Goal: Transaction & Acquisition: Purchase product/service

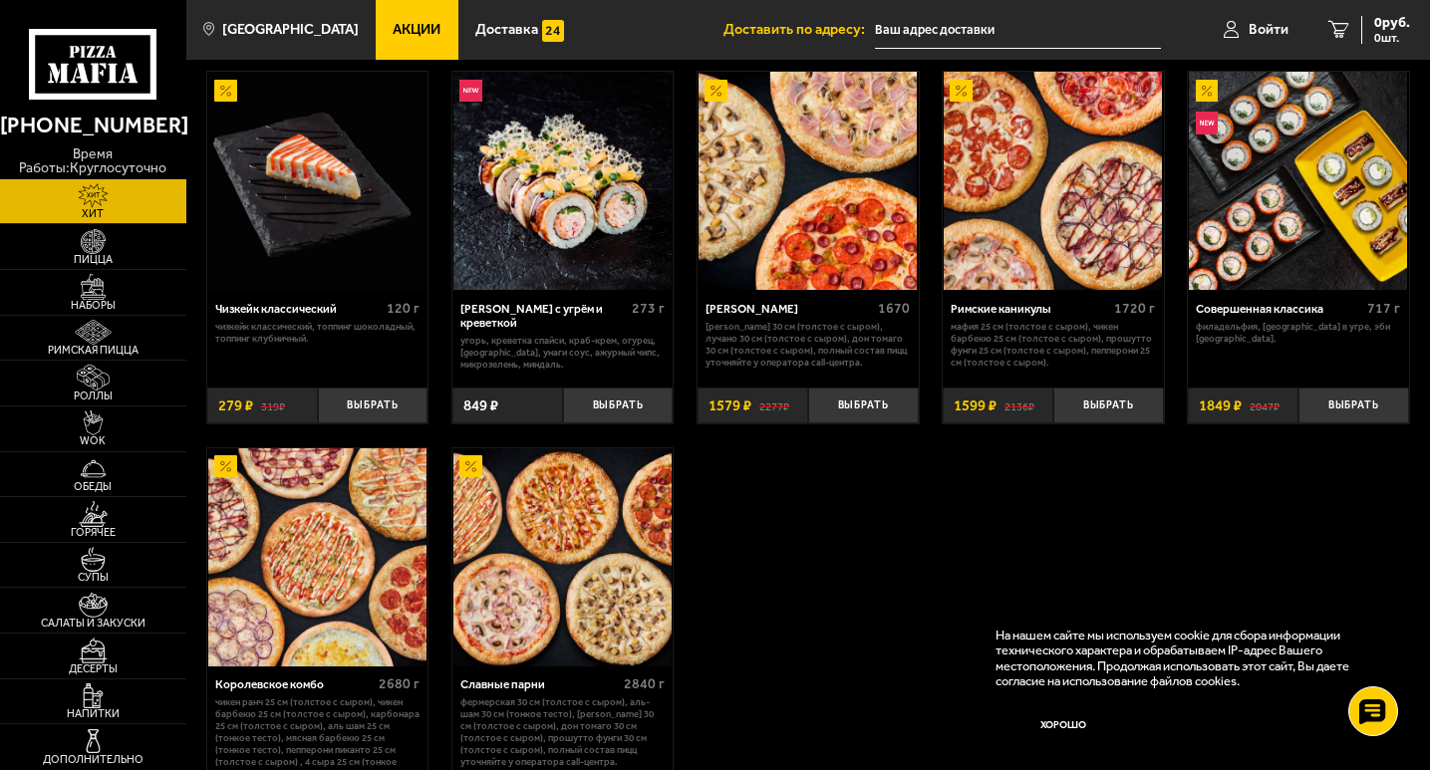
scroll to position [997, 0]
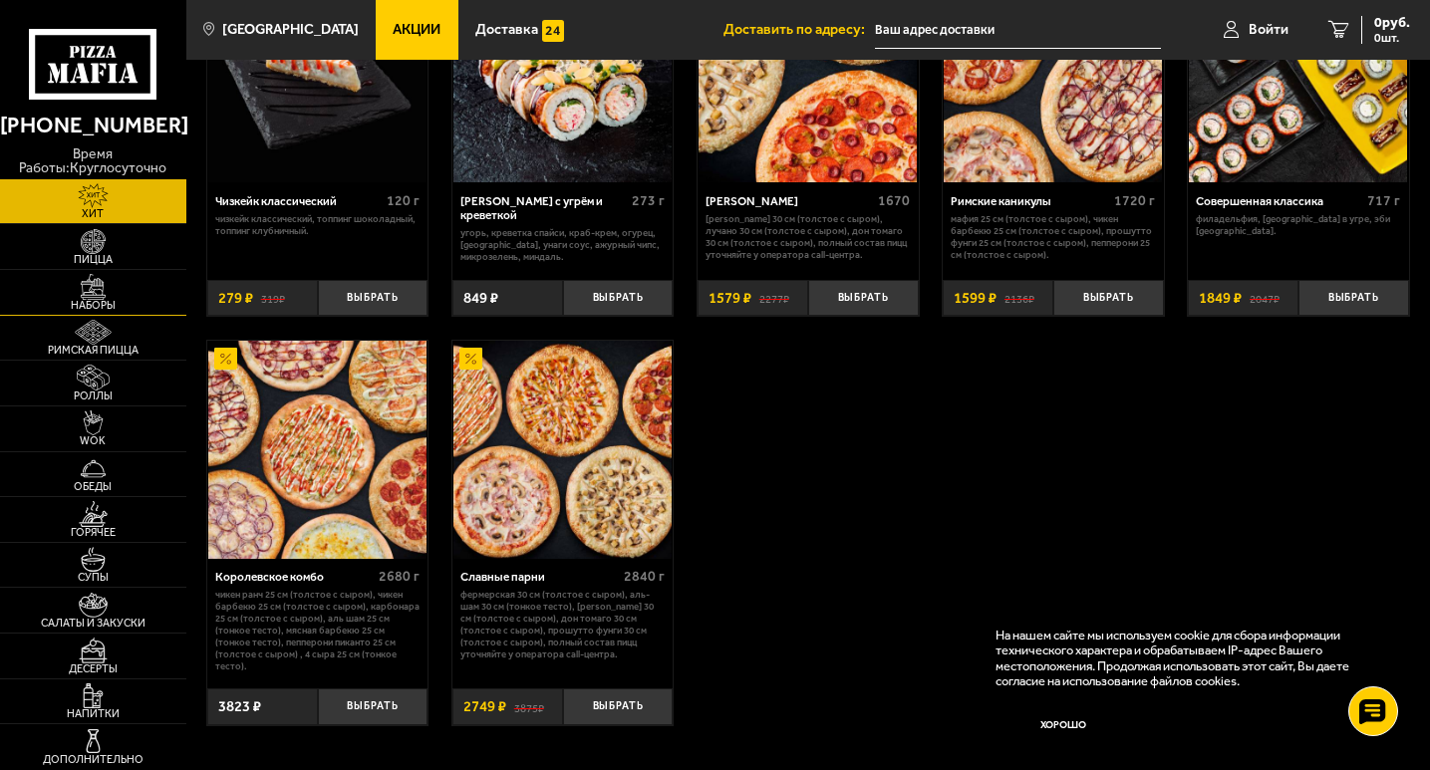
click at [99, 290] on img at bounding box center [93, 286] width 57 height 25
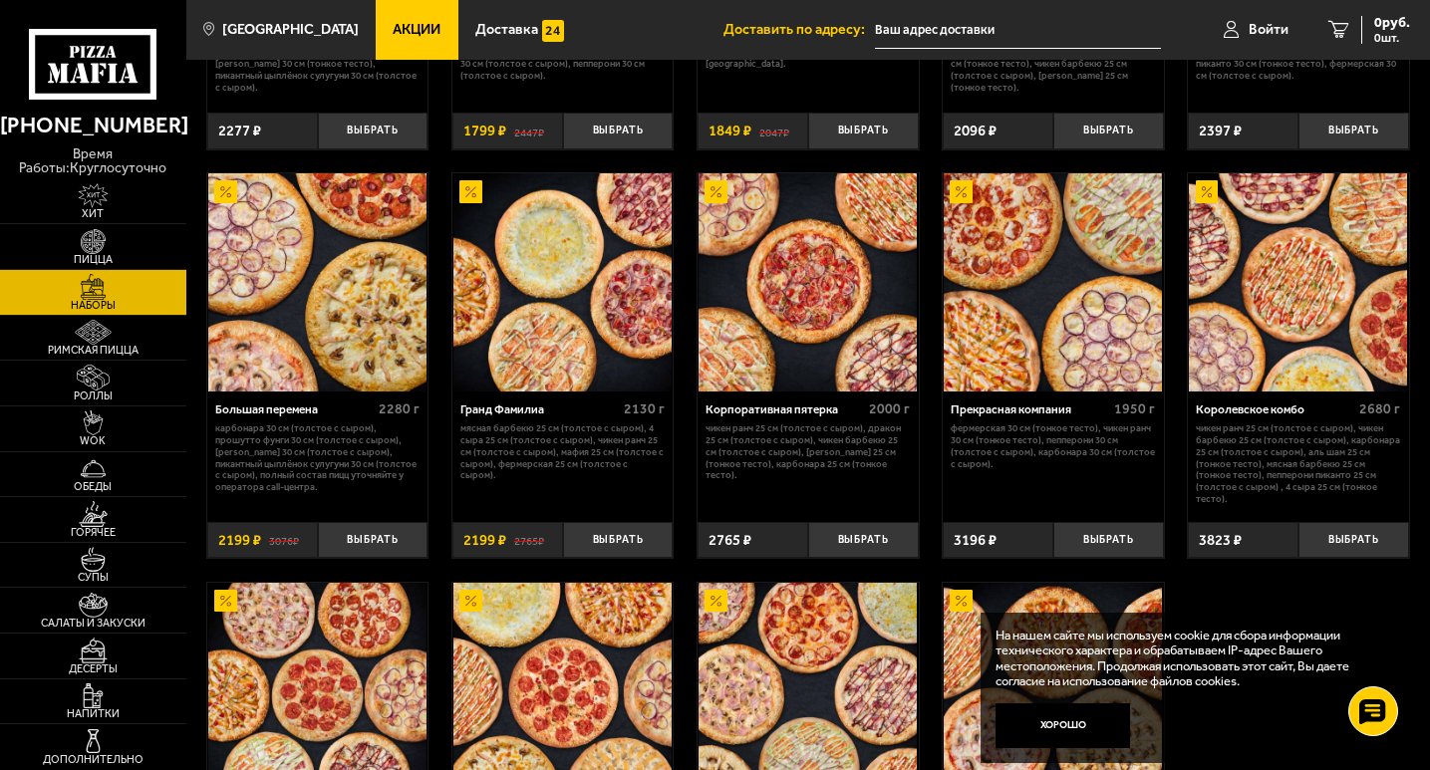
scroll to position [1480, 0]
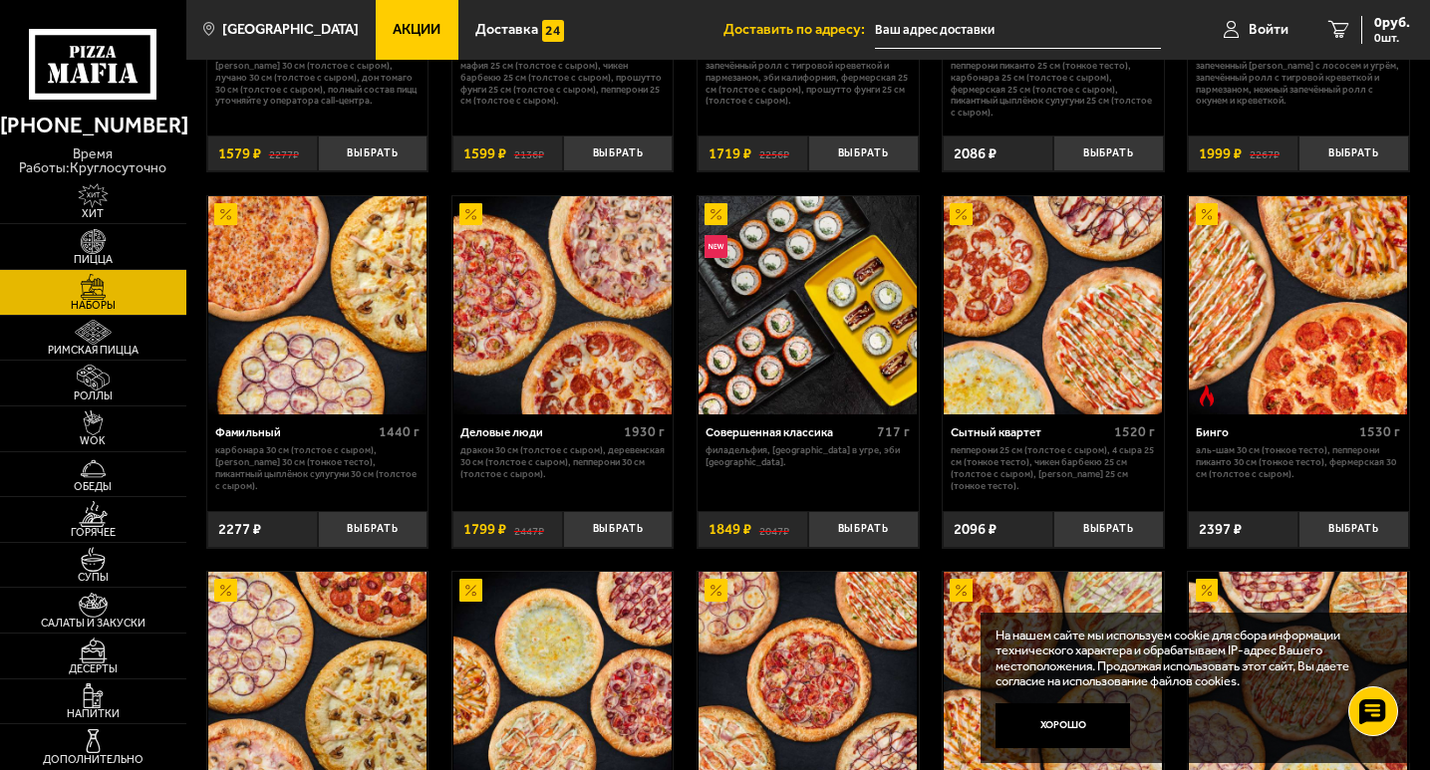
click at [1016, 351] on img at bounding box center [1053, 305] width 218 height 218
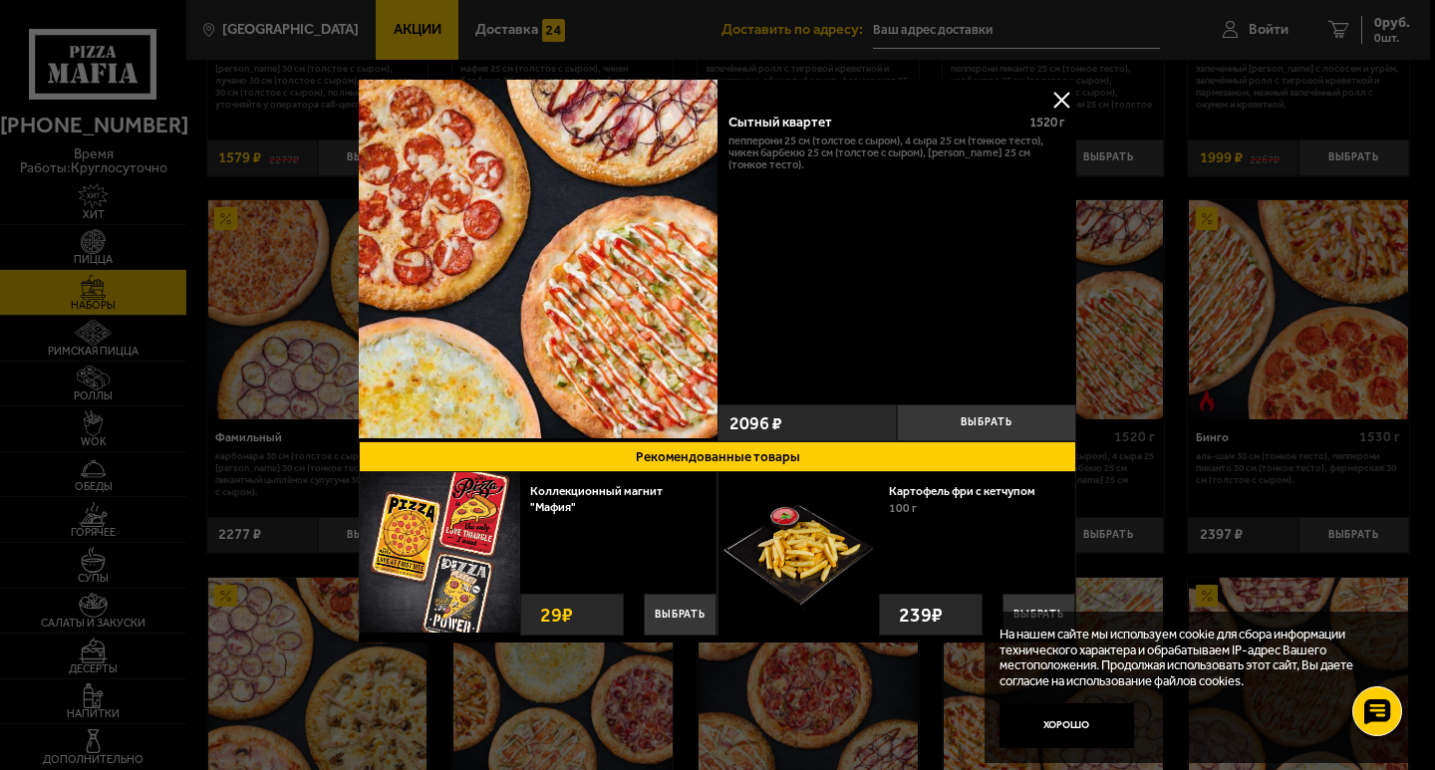
click at [768, 122] on div "Сытный квартет" at bounding box center [871, 122] width 287 height 16
click at [1059, 104] on button at bounding box center [1061, 100] width 30 height 30
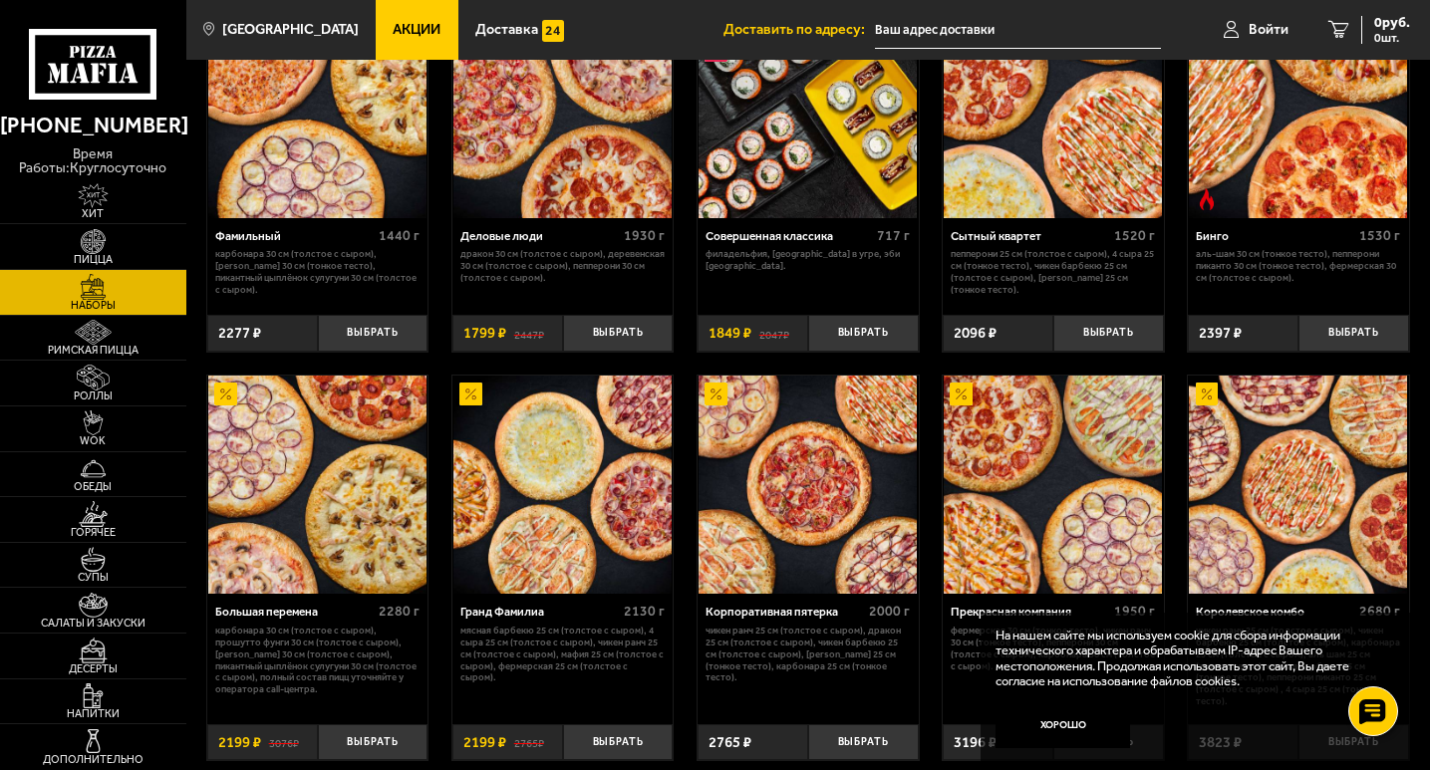
scroll to position [1679, 0]
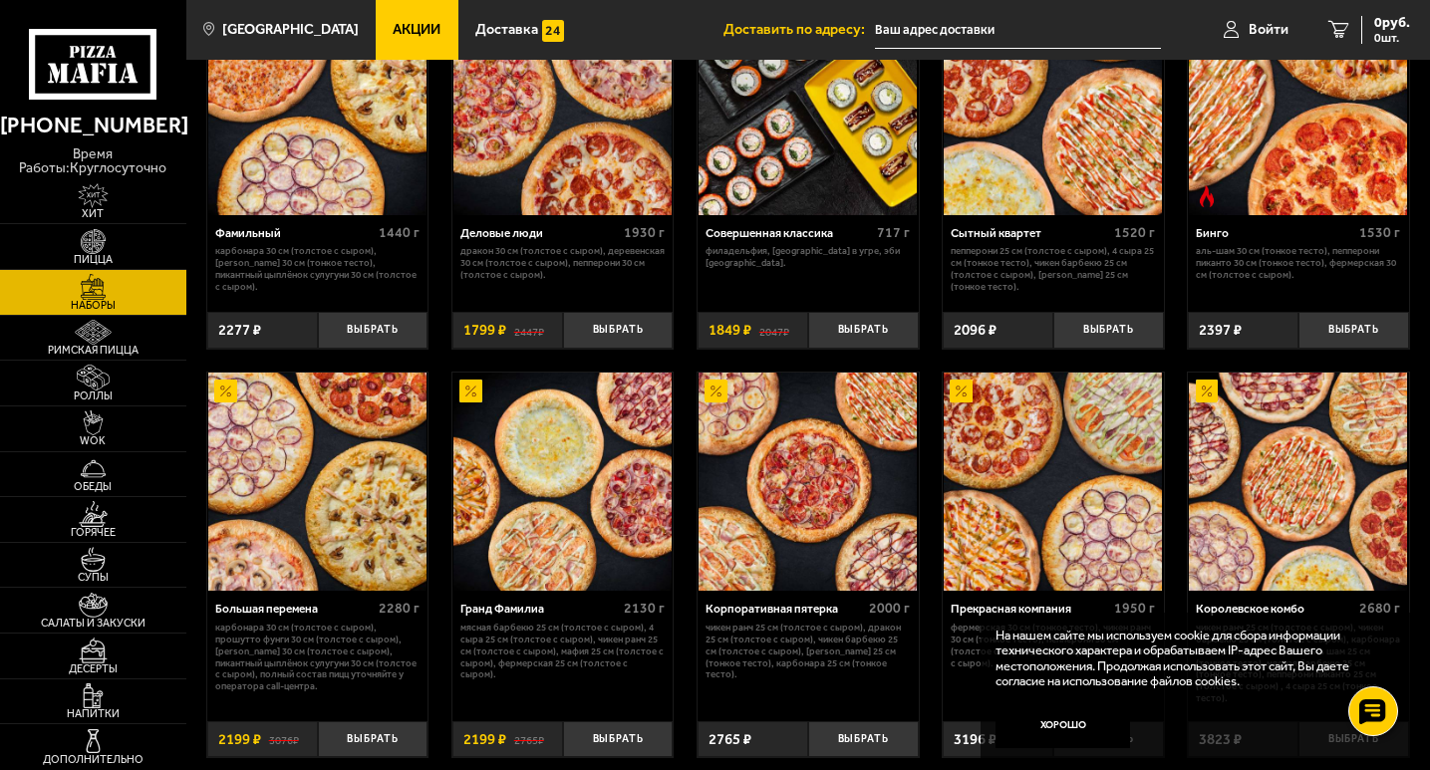
click at [514, 533] on img at bounding box center [562, 482] width 218 height 218
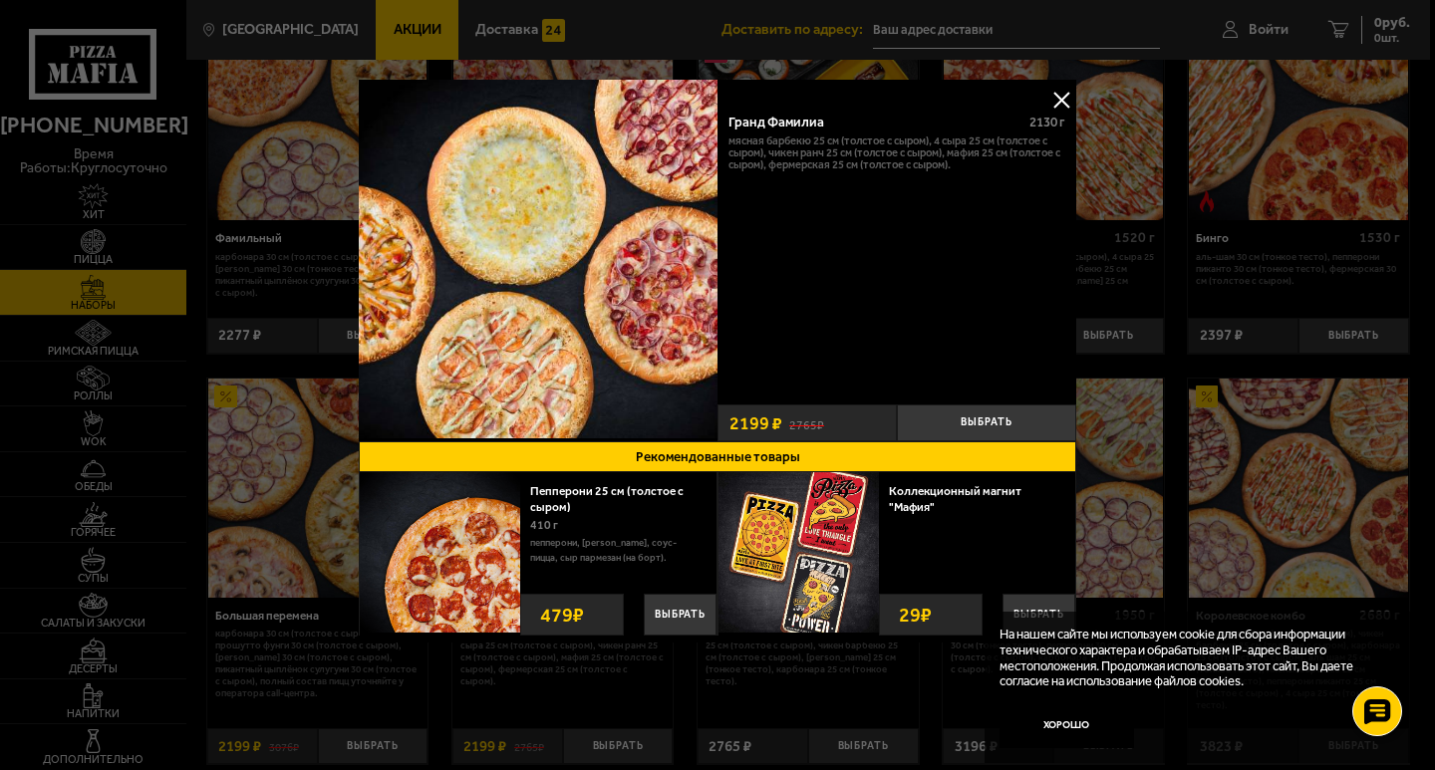
click at [1055, 104] on button at bounding box center [1061, 100] width 30 height 30
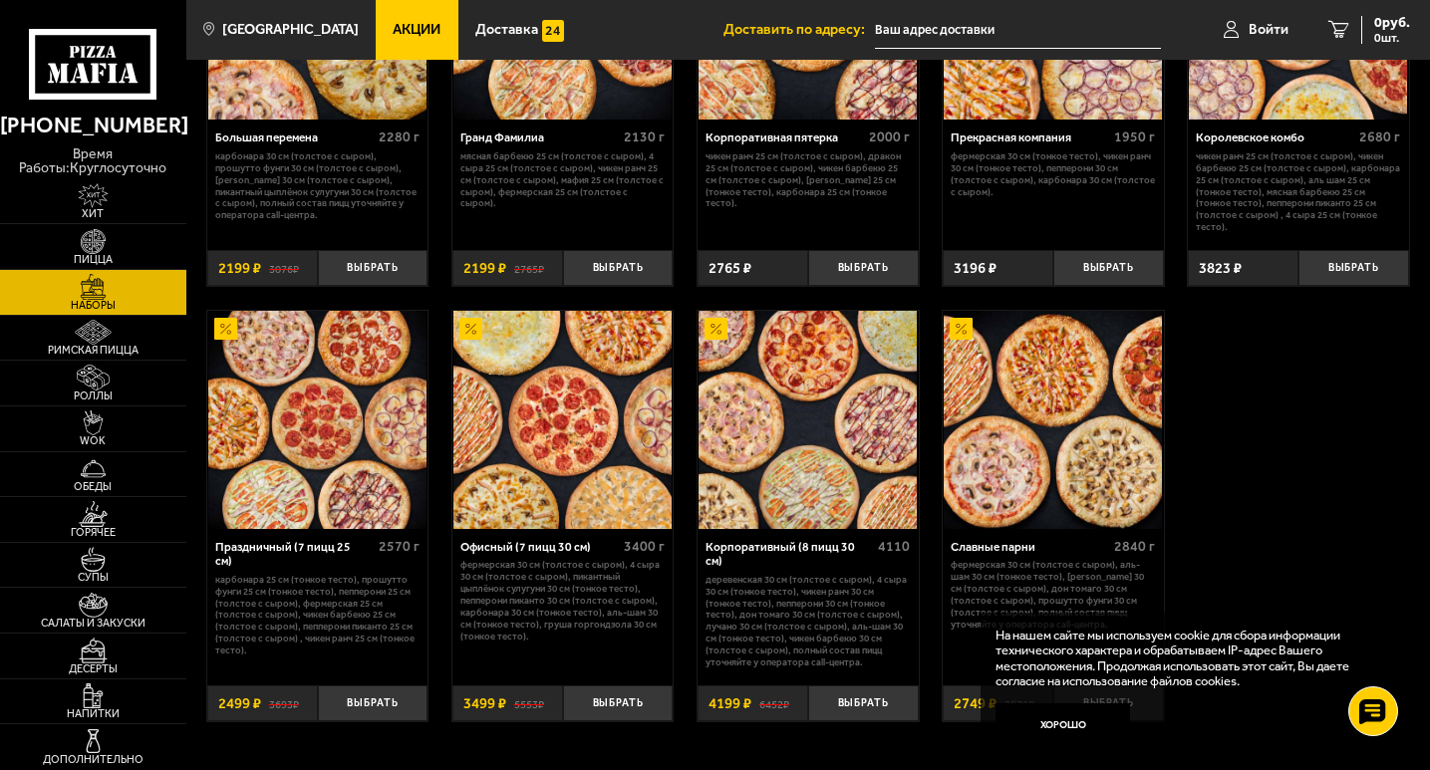
scroll to position [2177, 0]
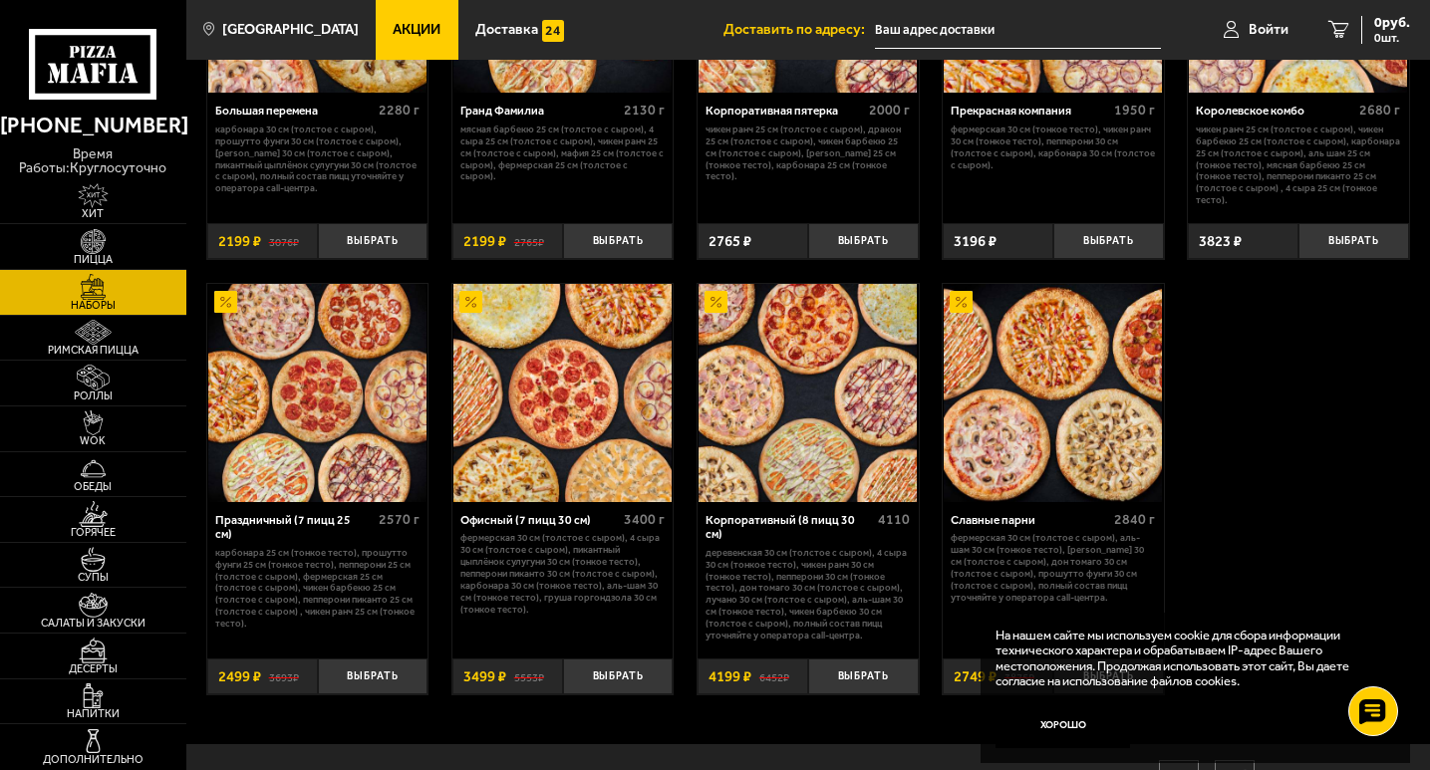
click at [255, 417] on img at bounding box center [317, 393] width 218 height 218
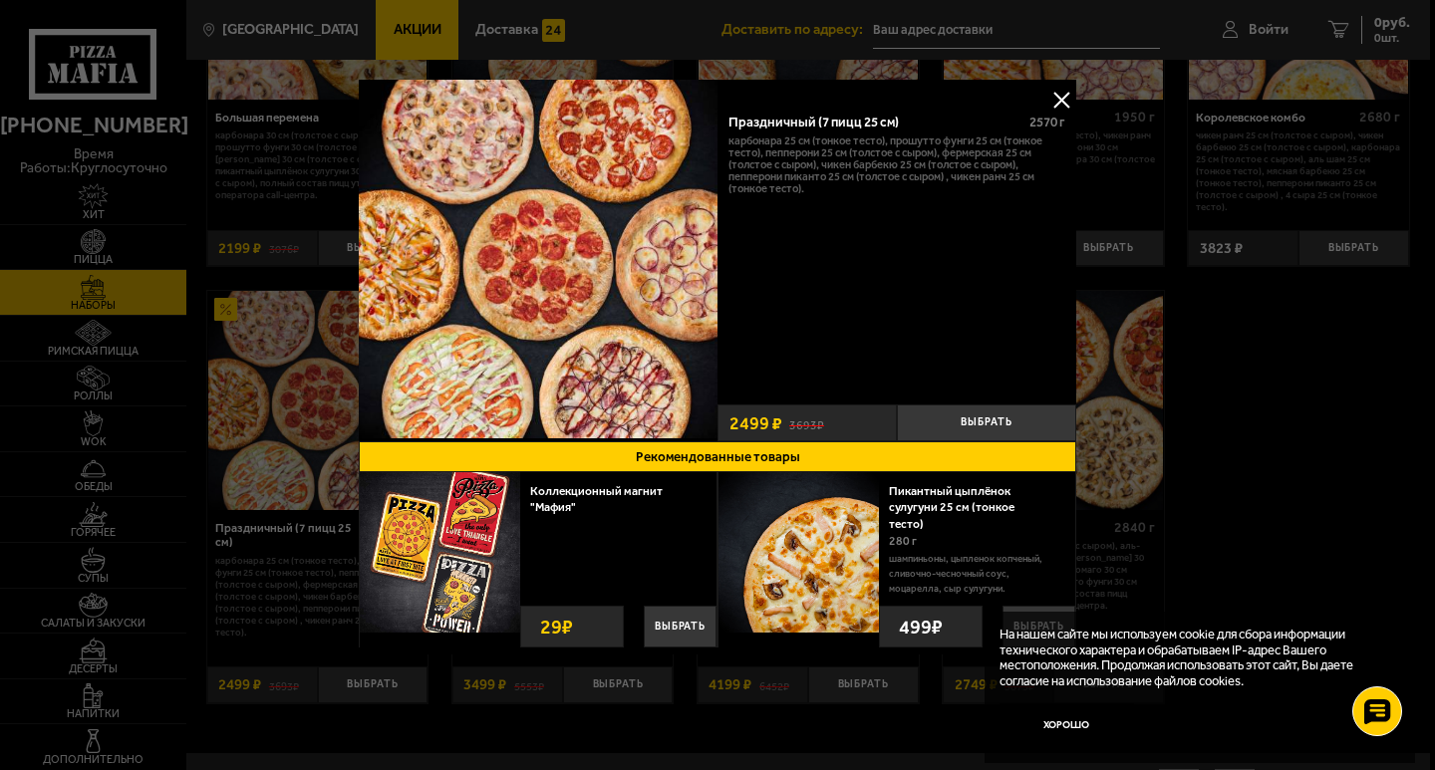
click at [1052, 103] on button at bounding box center [1061, 100] width 30 height 30
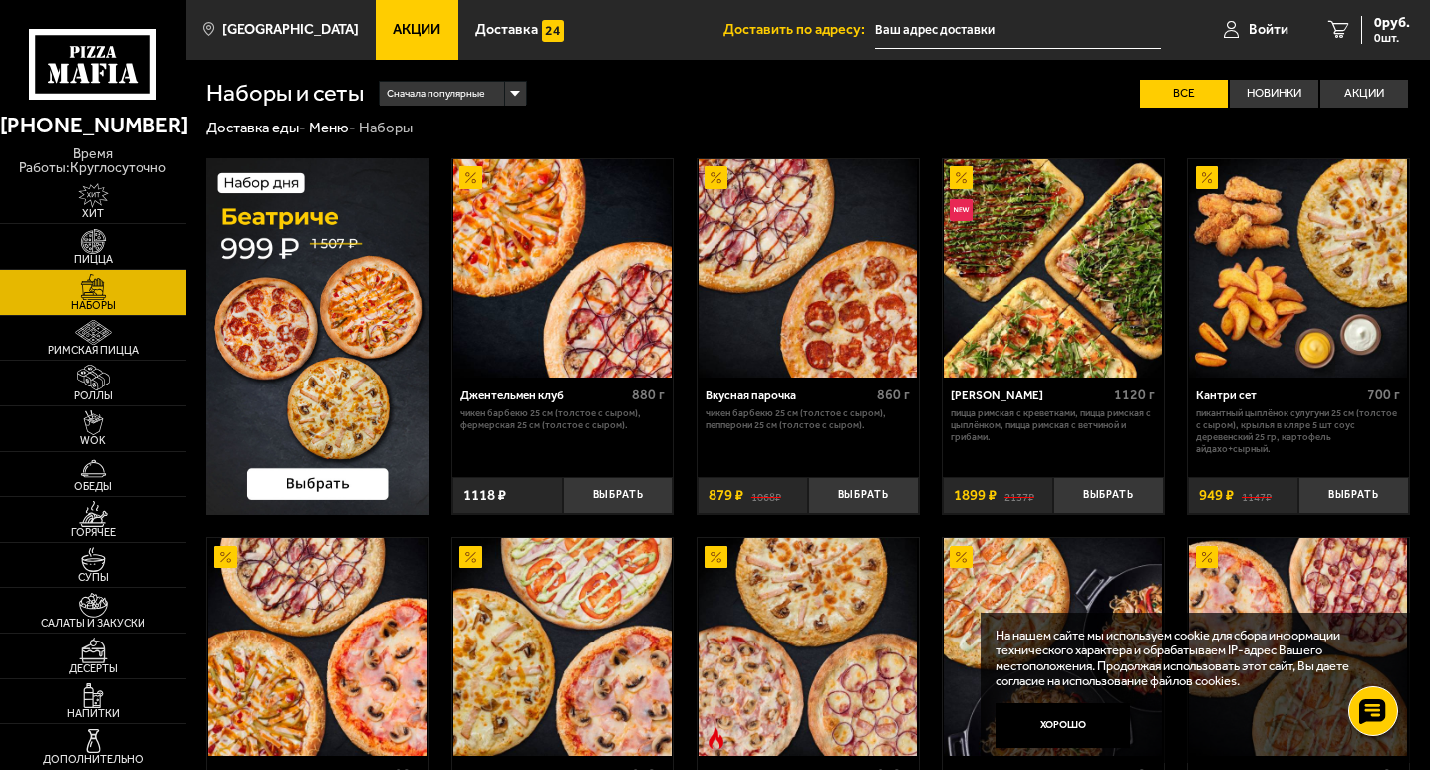
click at [273, 311] on img at bounding box center [317, 336] width 223 height 357
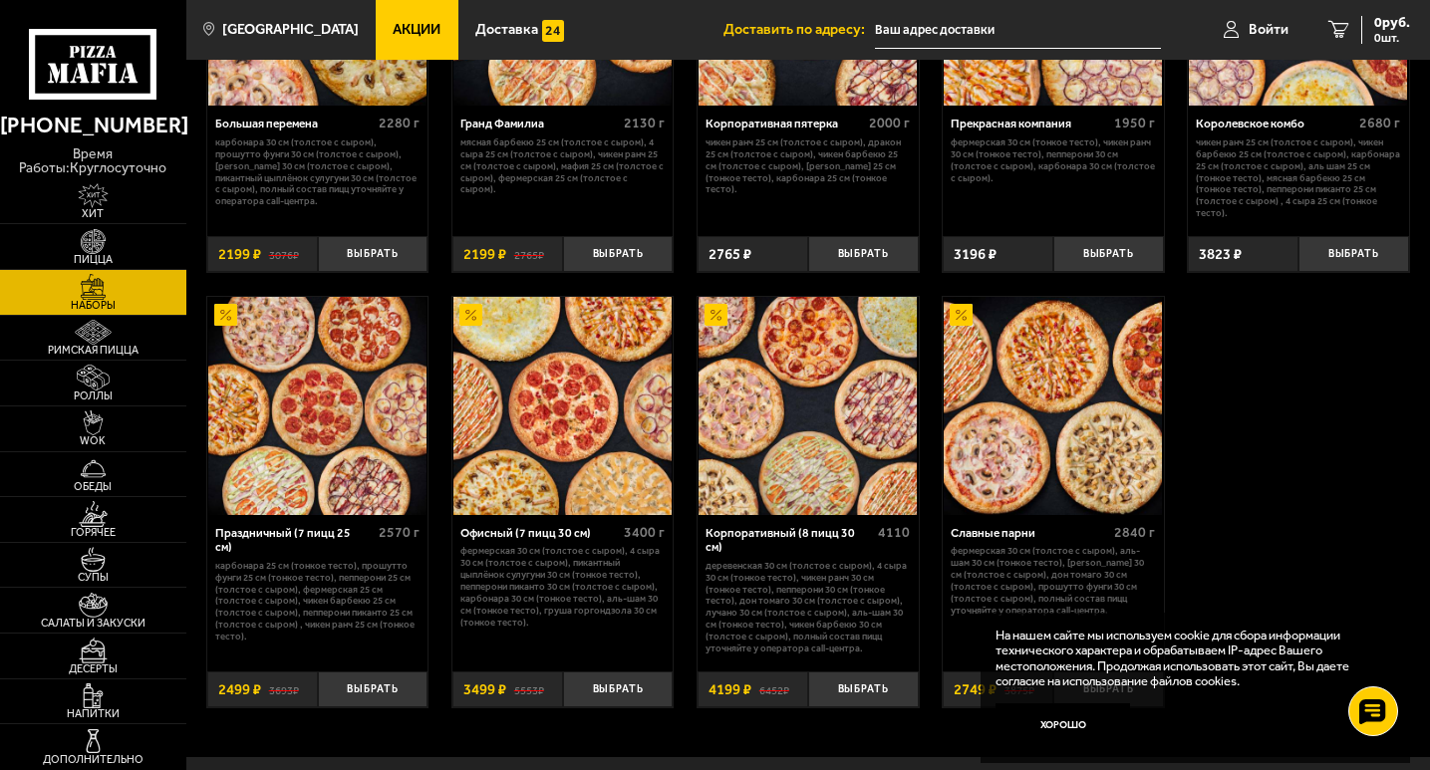
scroll to position [2277, 0]
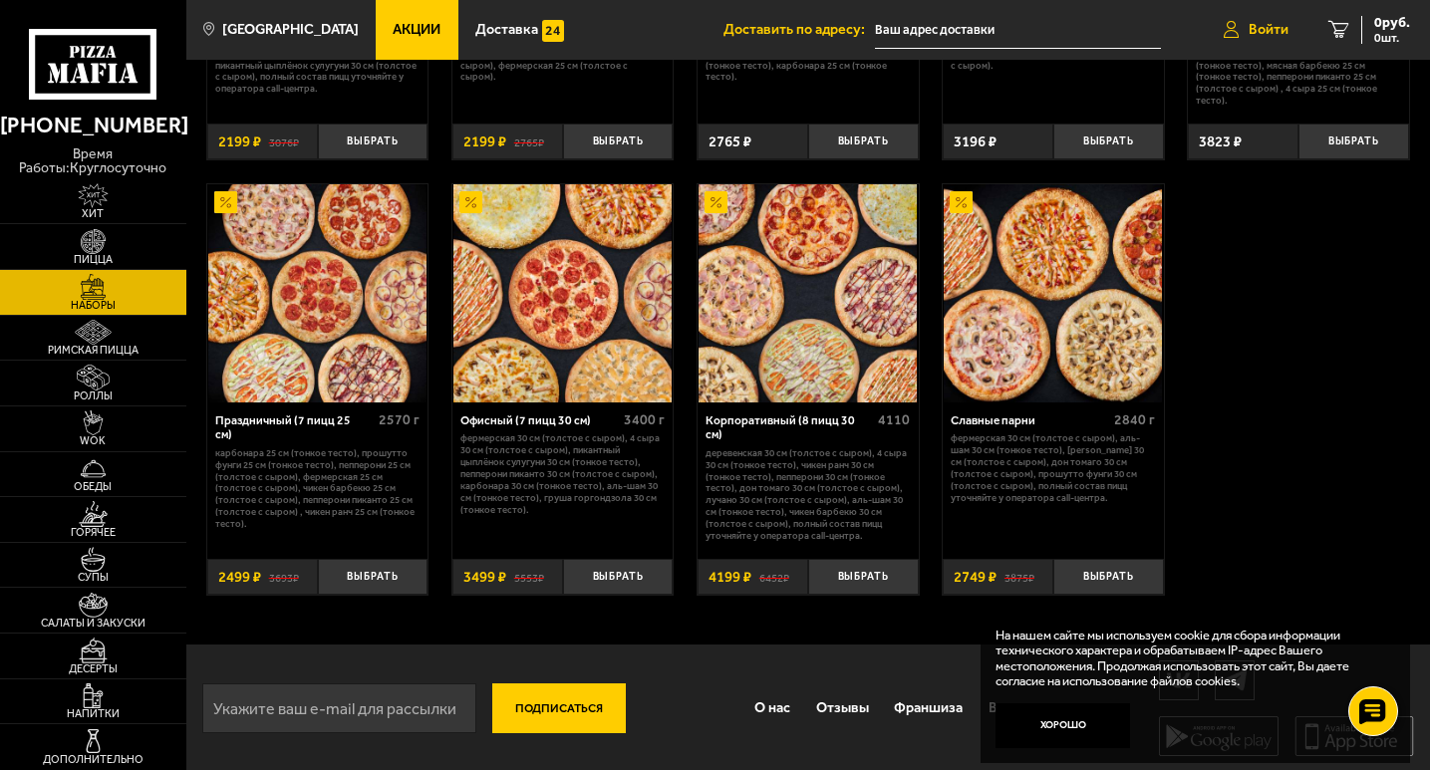
click at [1257, 23] on span "Войти" at bounding box center [1269, 30] width 40 height 14
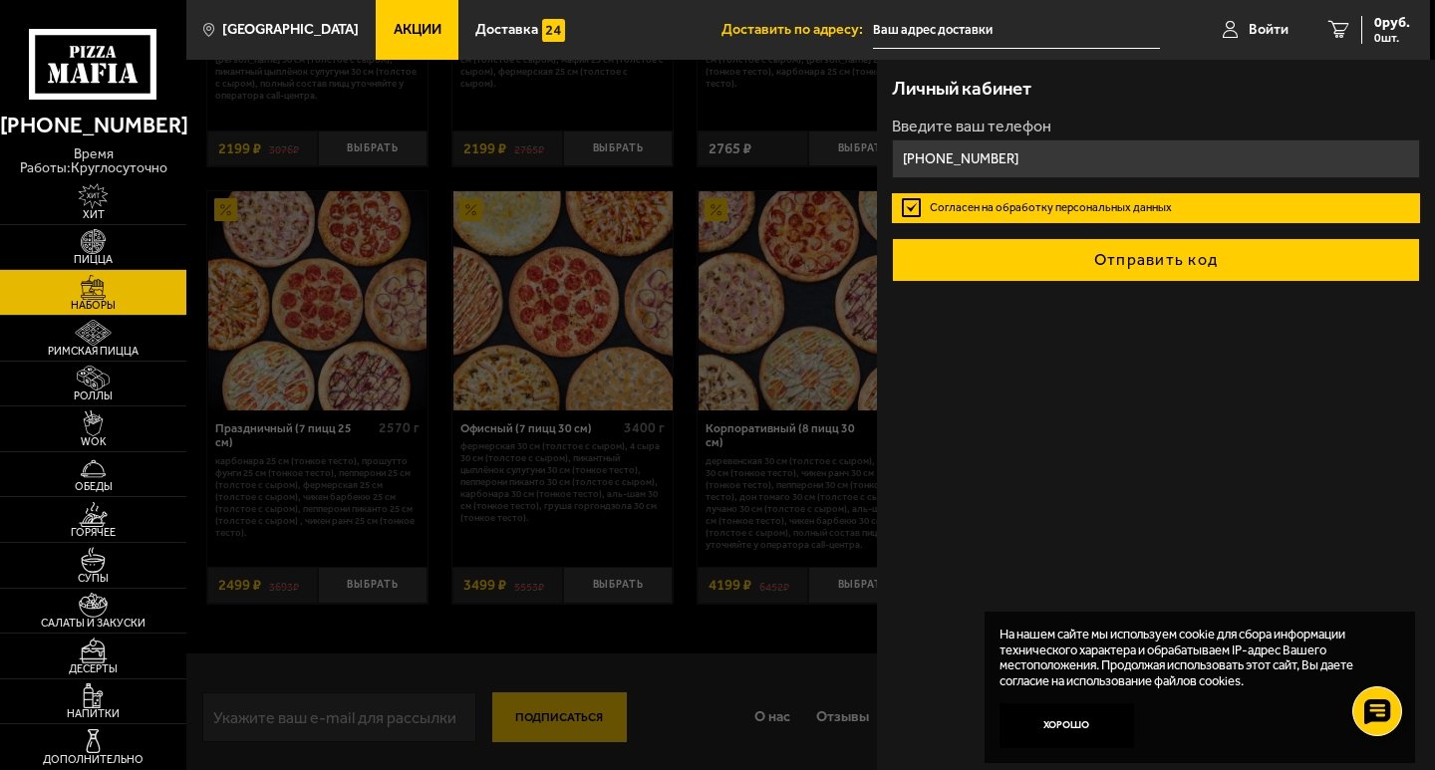
type input "[PHONE_NUMBER]"
click at [1134, 263] on button "Отправить код" at bounding box center [1156, 260] width 528 height 44
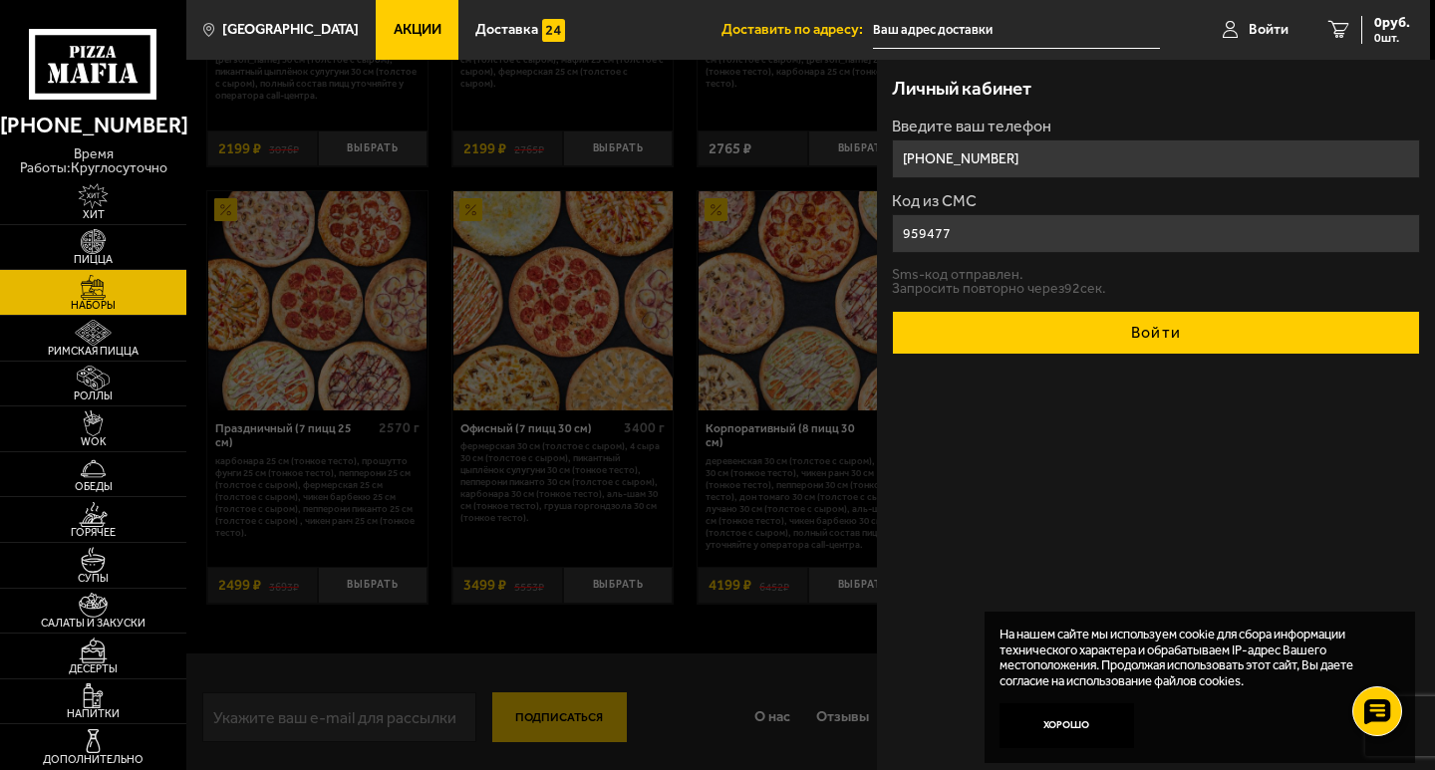
type input "959477"
click at [1141, 343] on button "Войти" at bounding box center [1156, 333] width 528 height 44
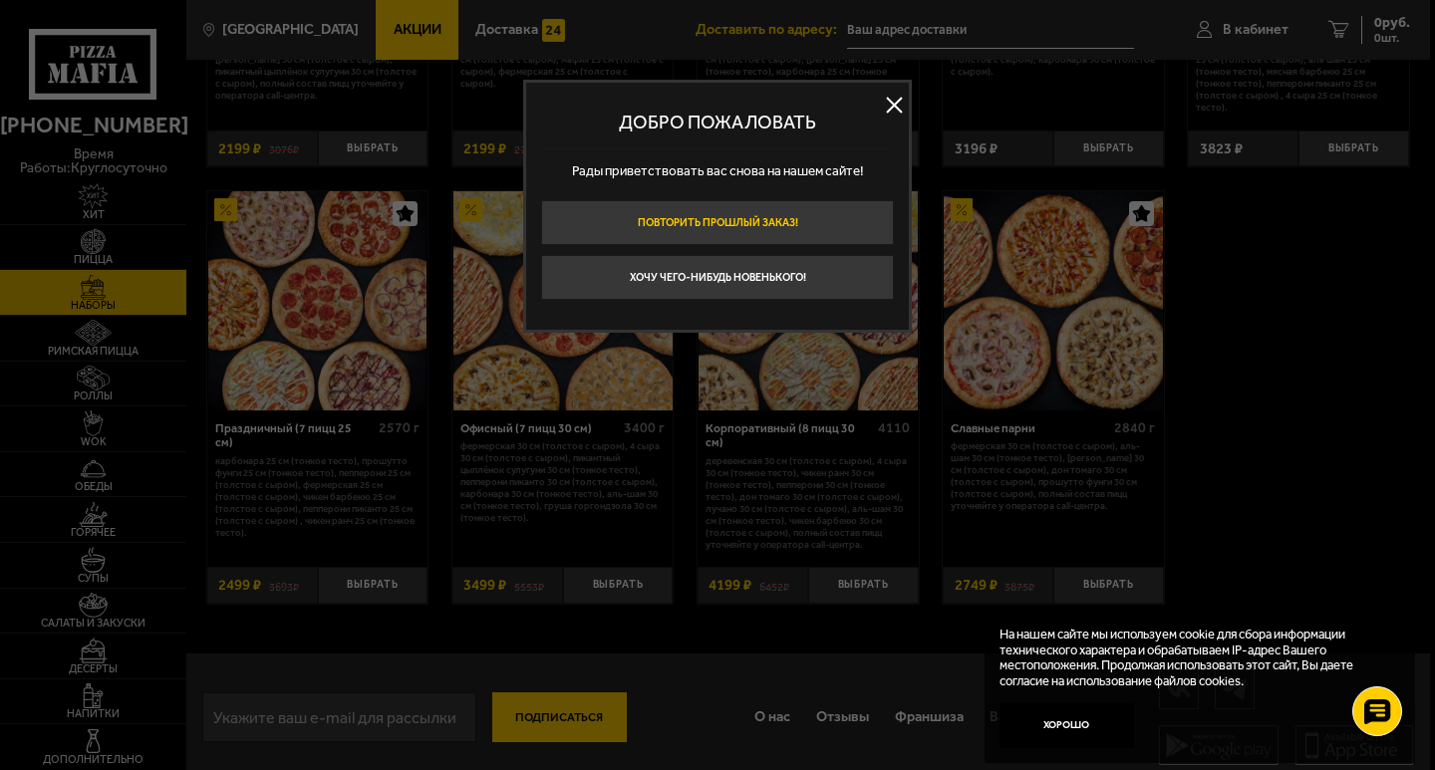
click at [743, 219] on button "Повторить прошлый заказ!" at bounding box center [717, 222] width 353 height 45
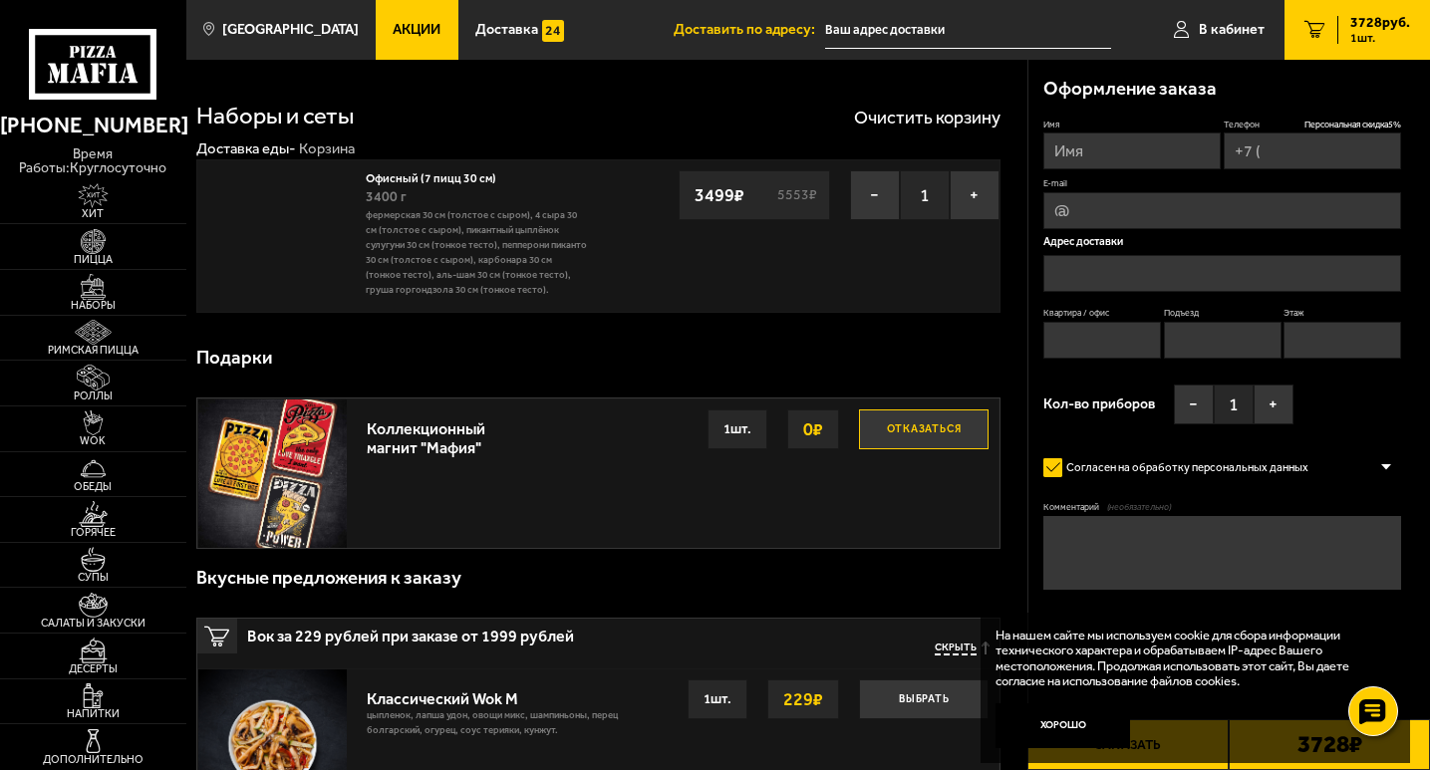
type input "[PHONE_NUMBER]"
type input "[STREET_ADDRESS]"
type input "1"
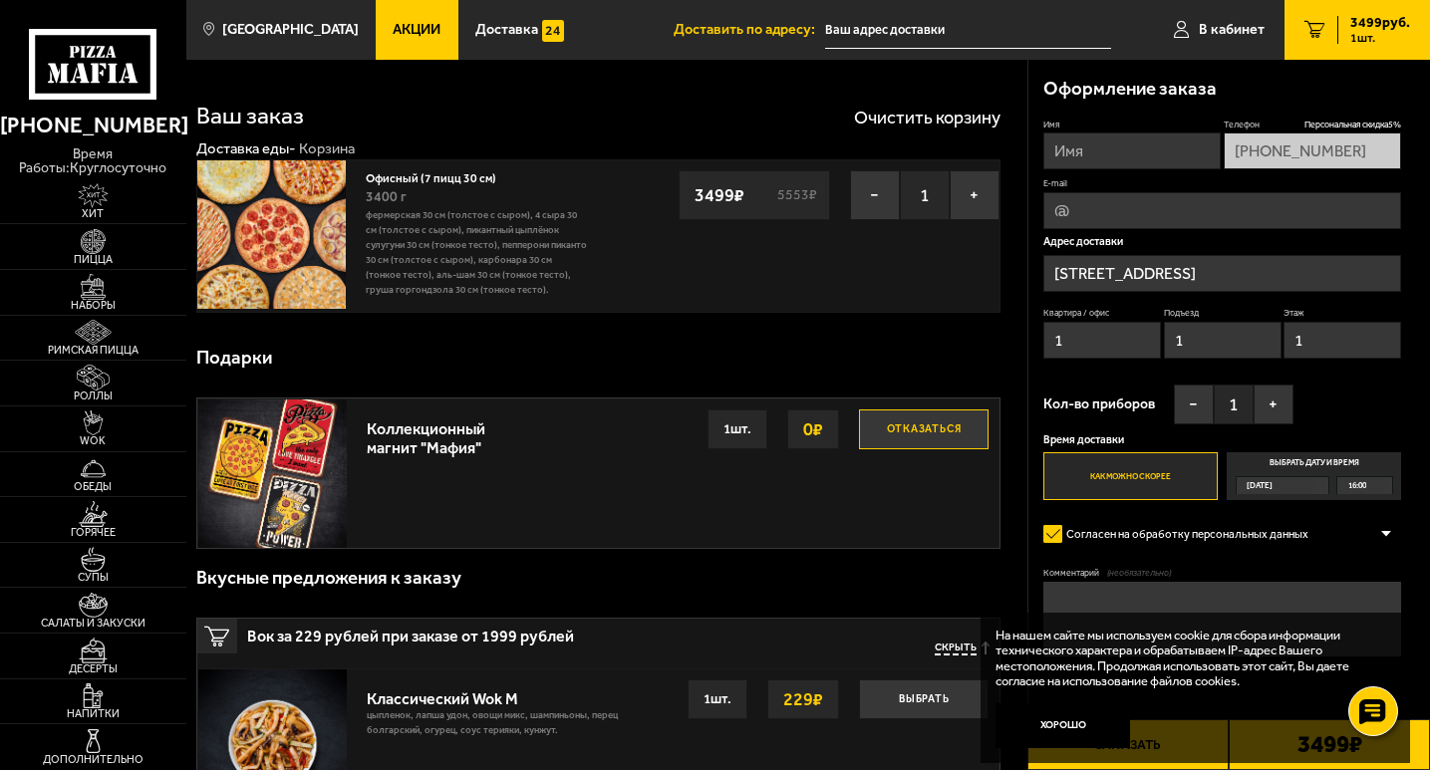
click at [910, 436] on button "Отказаться" at bounding box center [924, 430] width 130 height 40
click at [87, 298] on img at bounding box center [93, 286] width 57 height 25
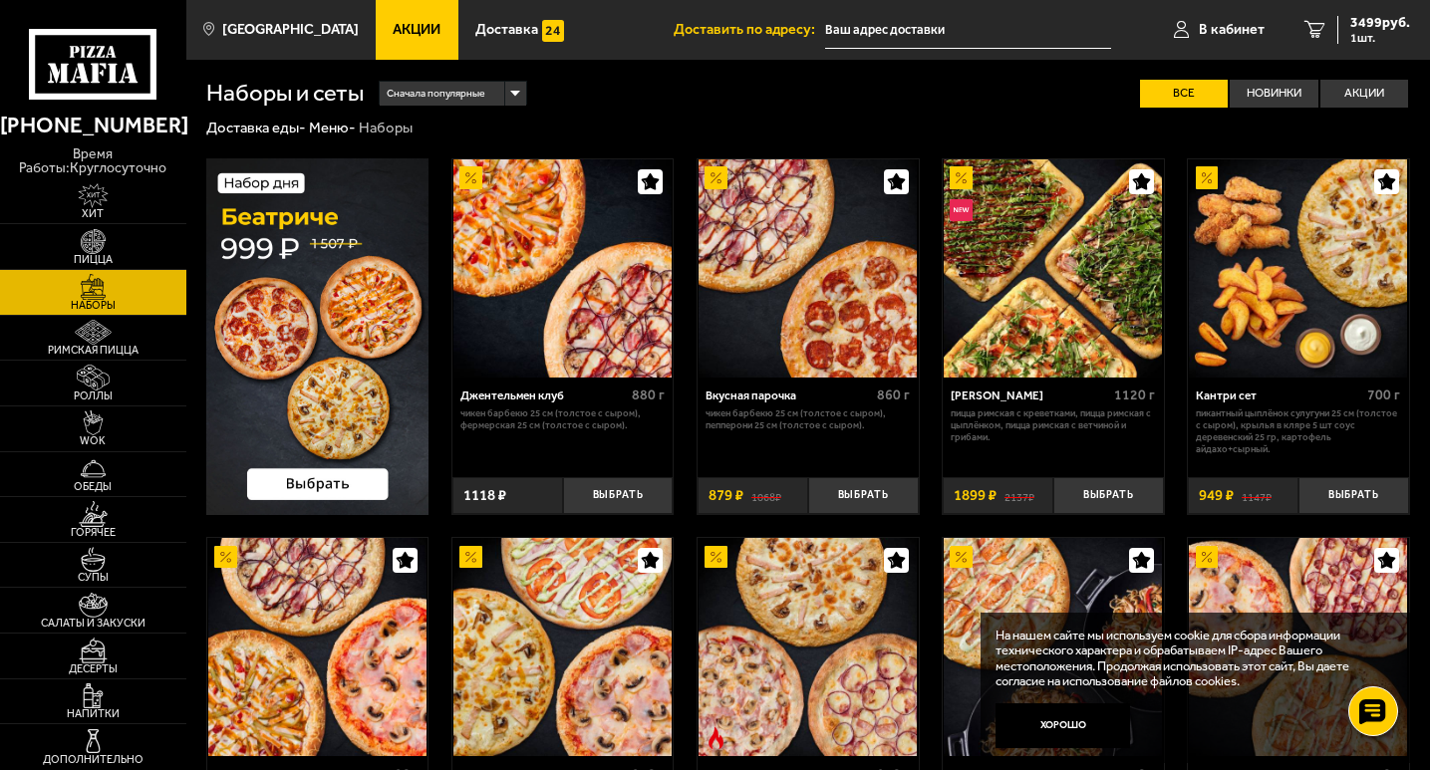
click at [323, 483] on img at bounding box center [317, 336] width 223 height 357
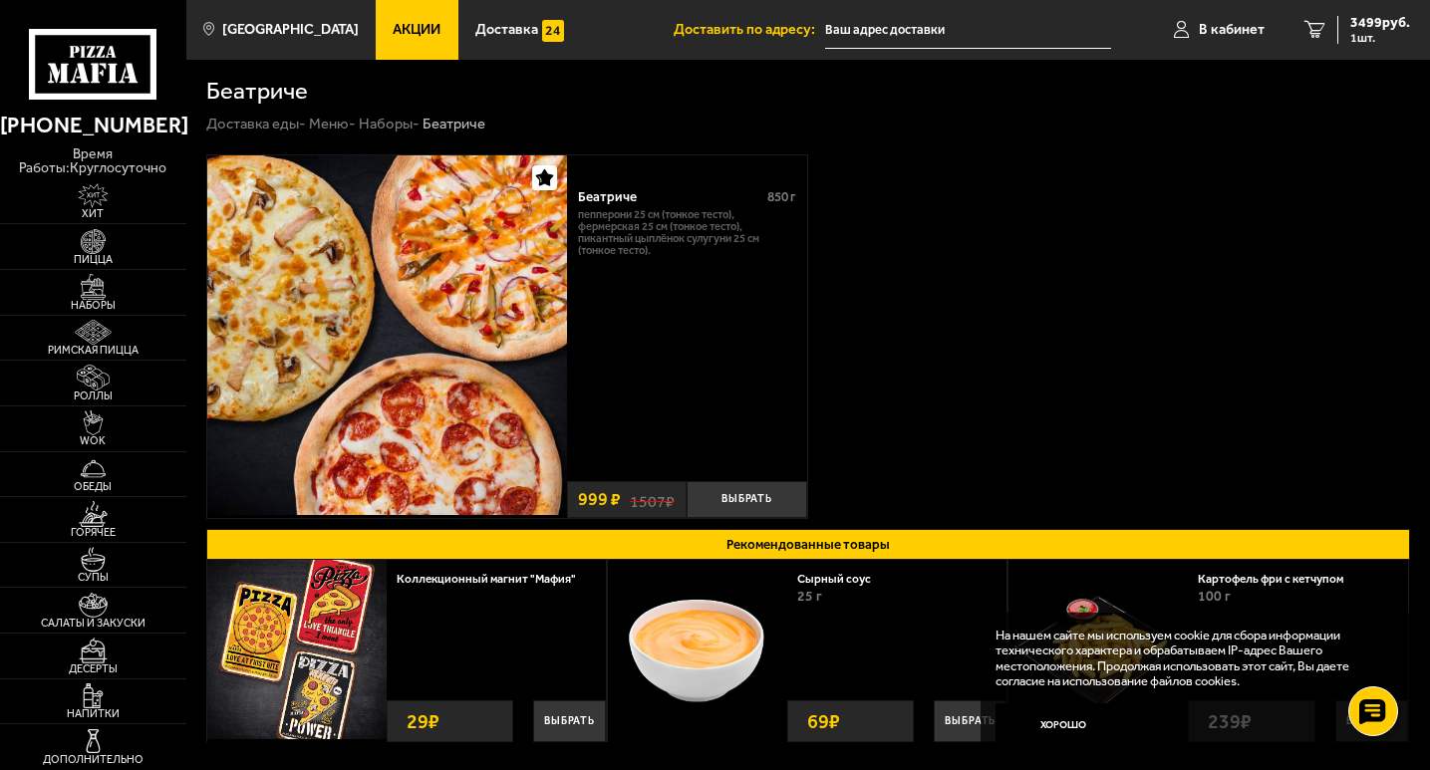
scroll to position [100, 0]
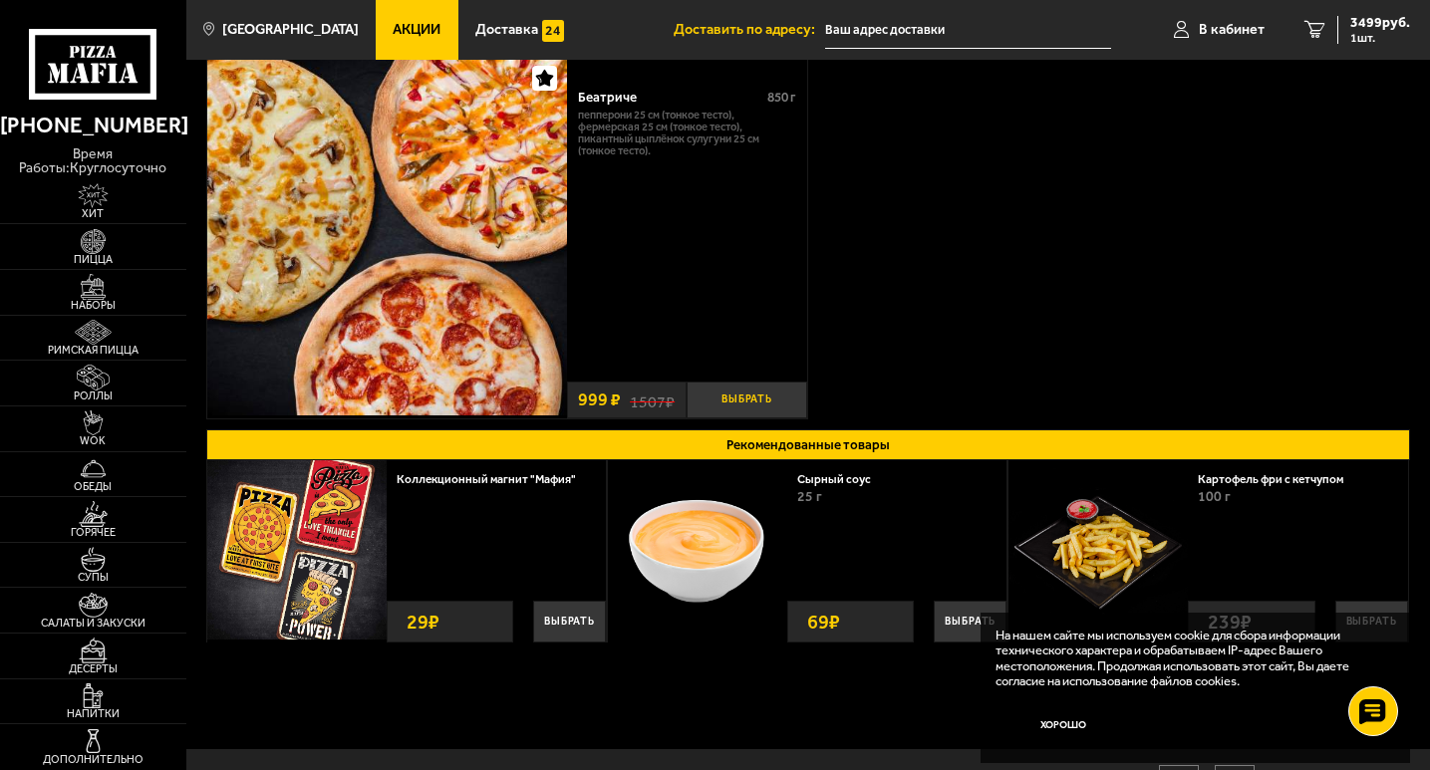
click at [744, 403] on button "Выбрать" at bounding box center [747, 400] width 120 height 37
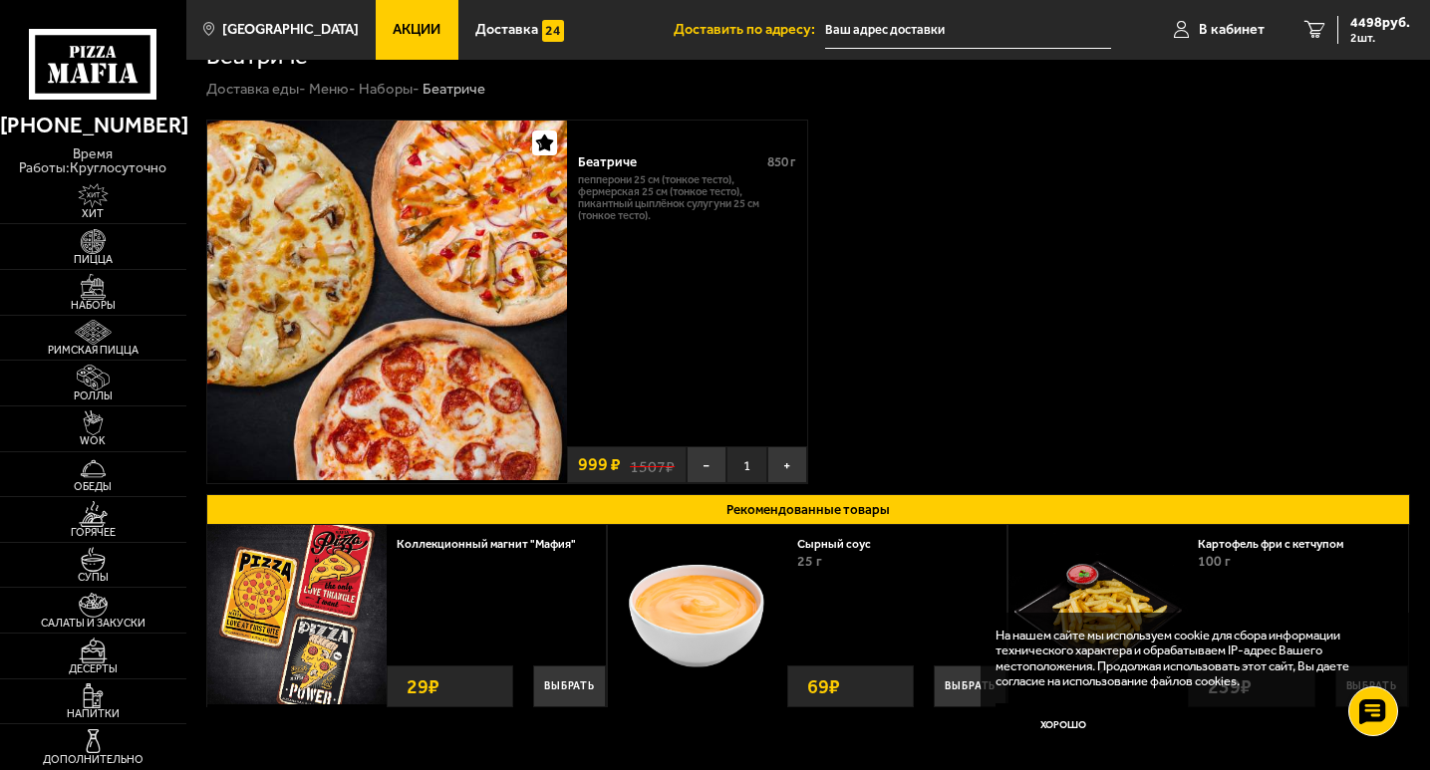
scroll to position [0, 0]
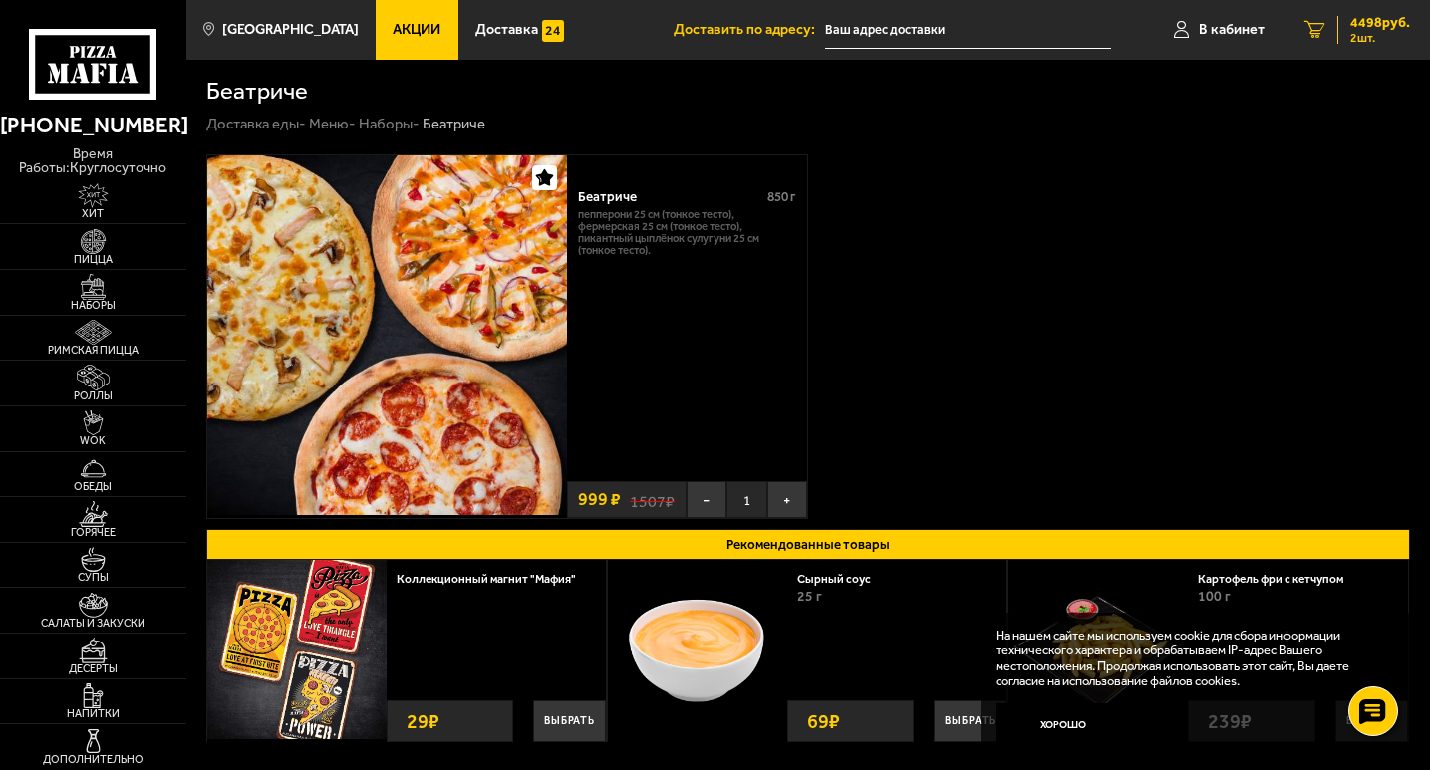
click at [1363, 21] on span "4498 руб." at bounding box center [1380, 23] width 60 height 14
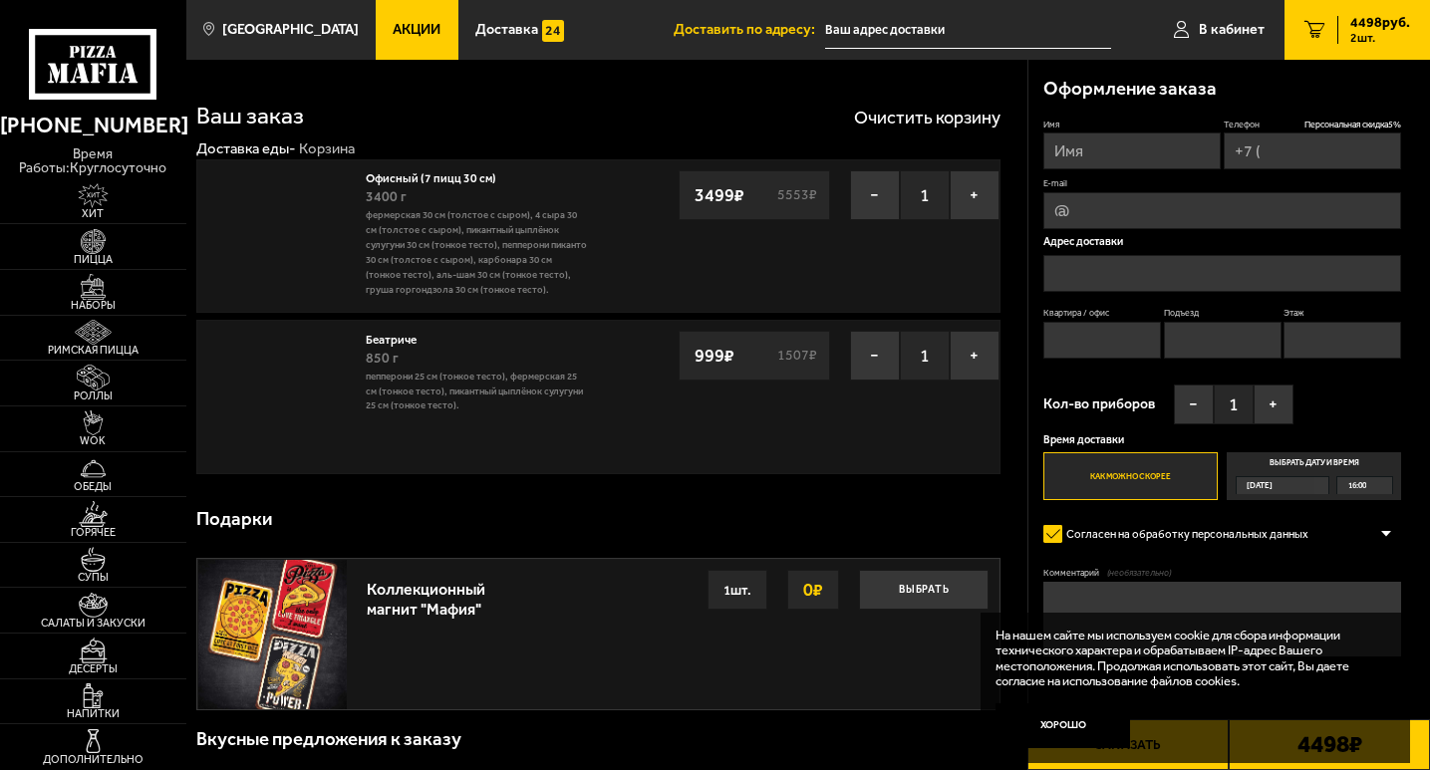
type input "[PHONE_NUMBER]"
type input "[STREET_ADDRESS]"
type input "1"
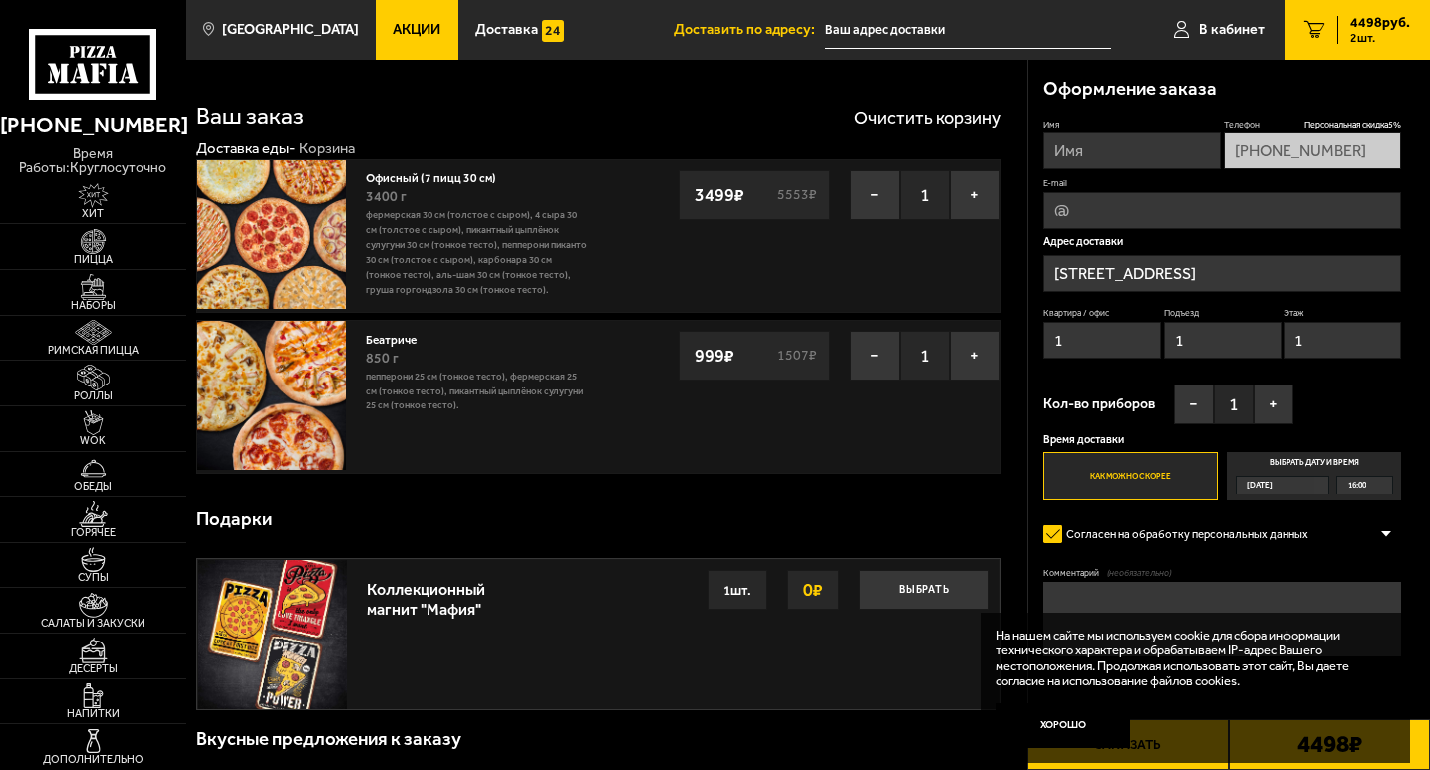
click at [1111, 148] on input "Имя" at bounding box center [1131, 151] width 177 height 37
type input "[PERSON_NAME]"
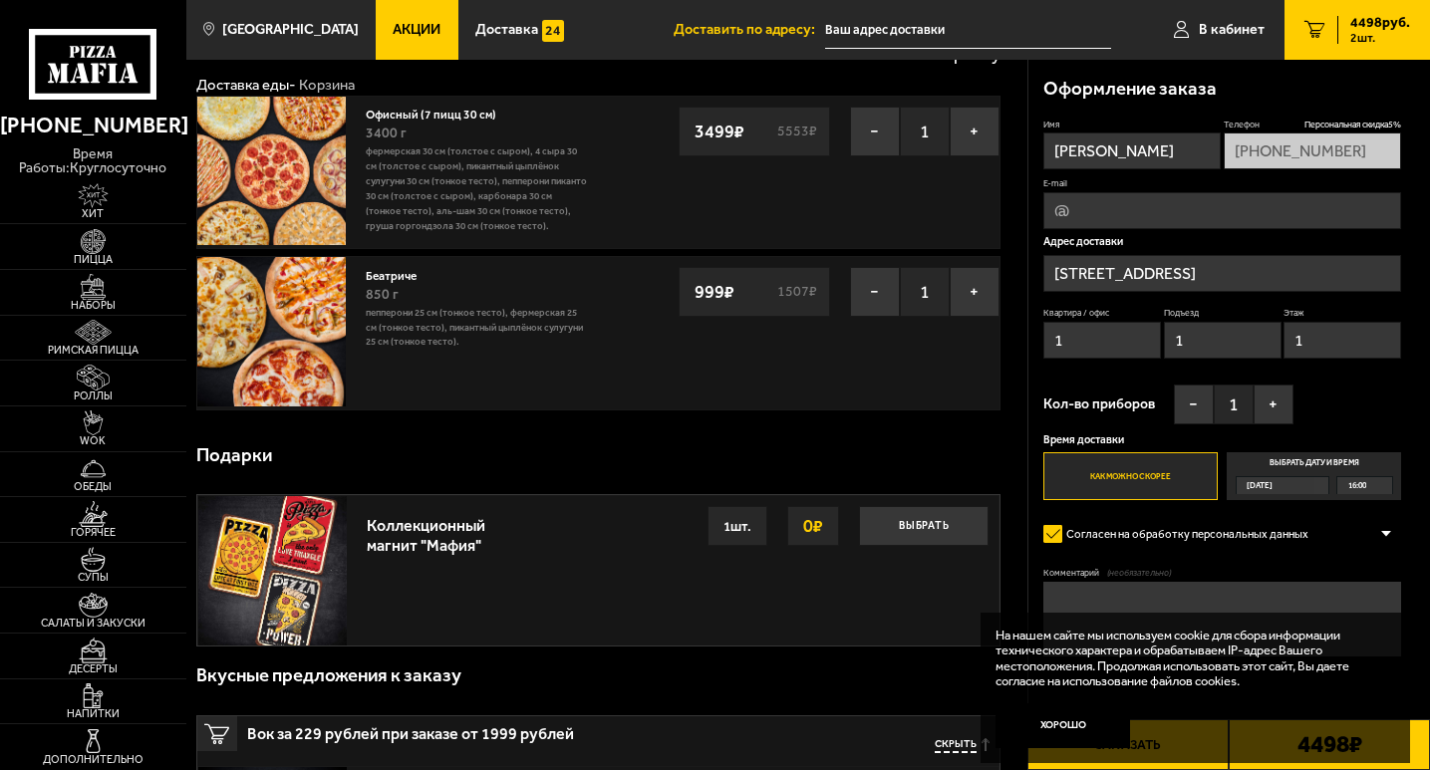
scroll to position [100, 0]
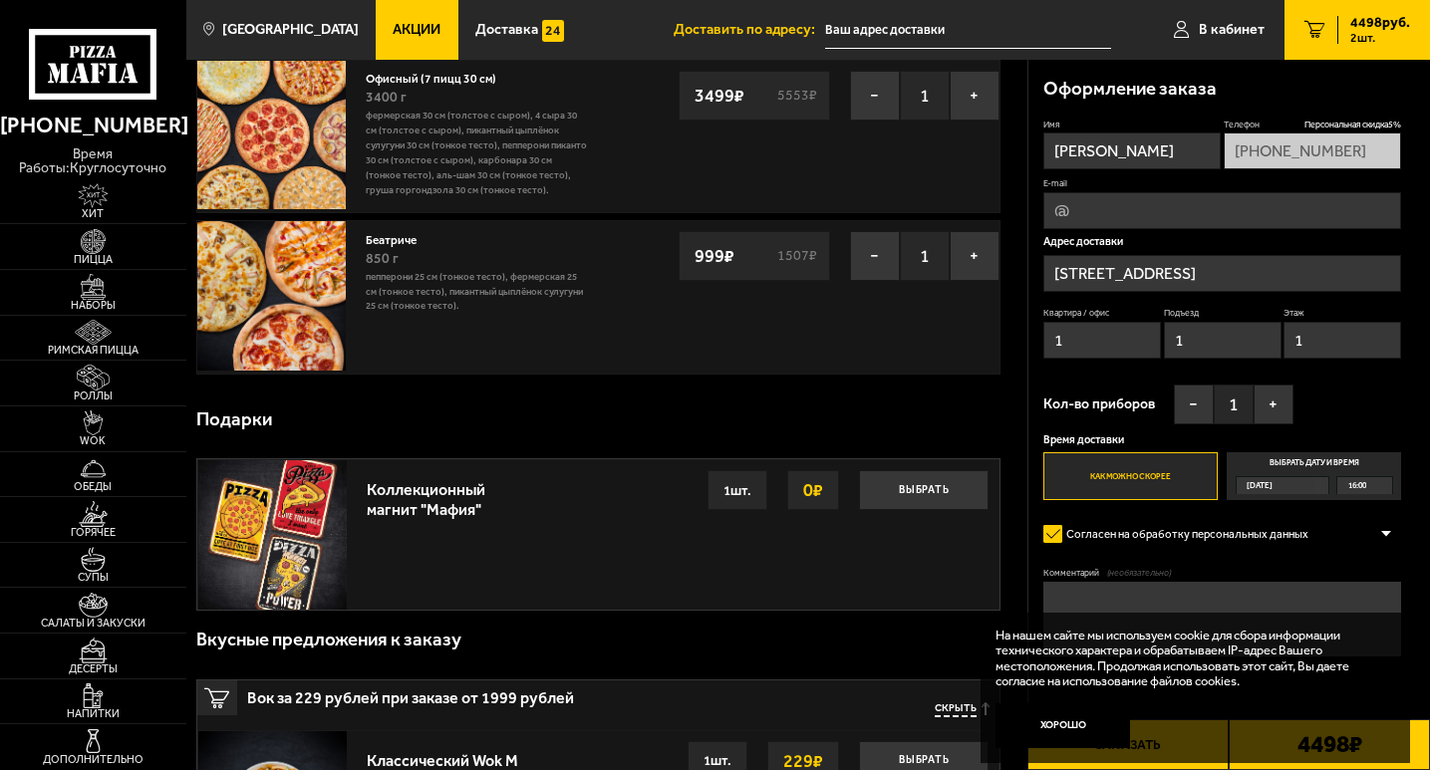
click at [1326, 460] on label "Выбрать дату и время [DATE] 16:00" at bounding box center [1314, 476] width 174 height 48
click at [0, 0] on input "Выбрать дату и время [DATE] 16:00" at bounding box center [0, 0] width 0 height 0
click at [1314, 484] on div "[DATE]" at bounding box center [1276, 485] width 78 height 17
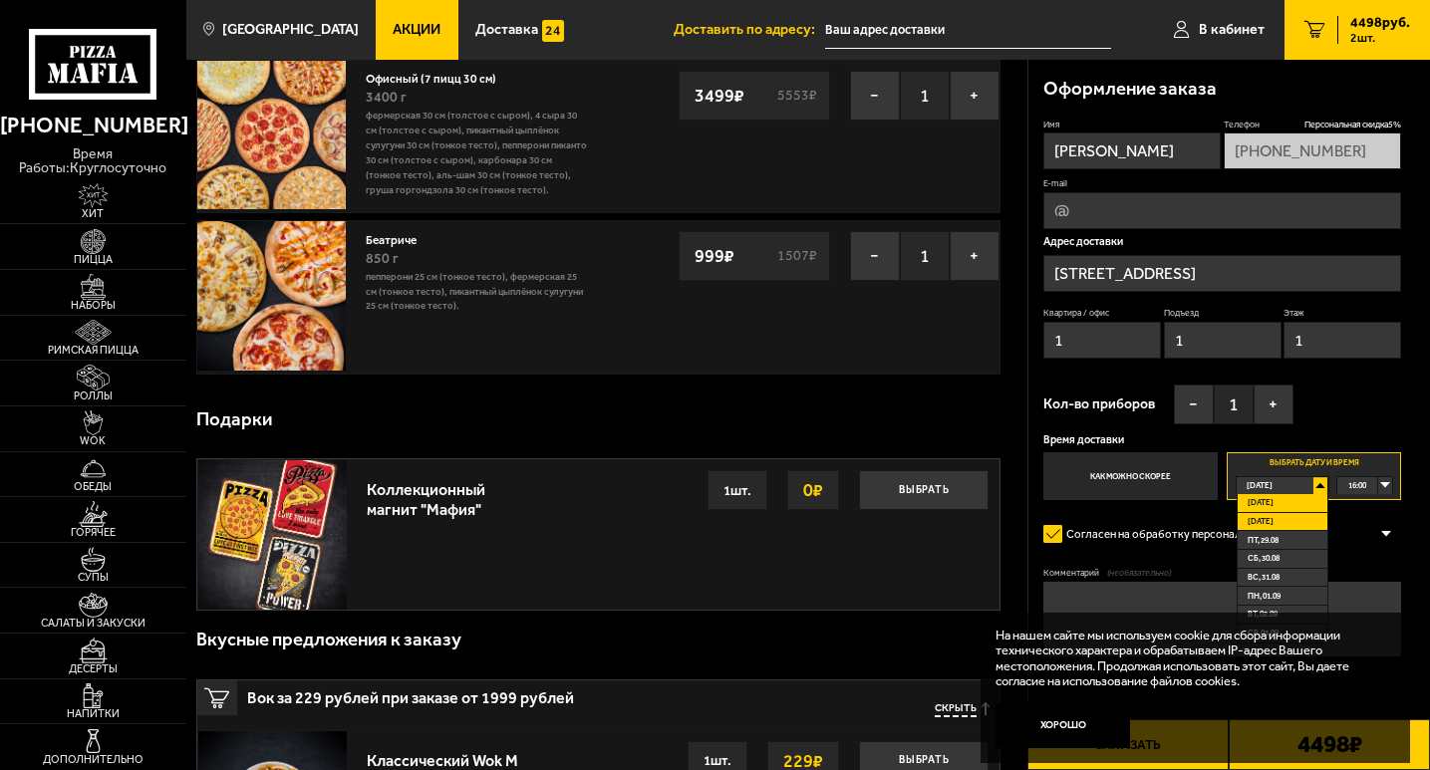
click at [1288, 520] on li "[DATE]" at bounding box center [1283, 522] width 90 height 19
click at [1383, 487] on div "00:00" at bounding box center [1364, 485] width 54 height 17
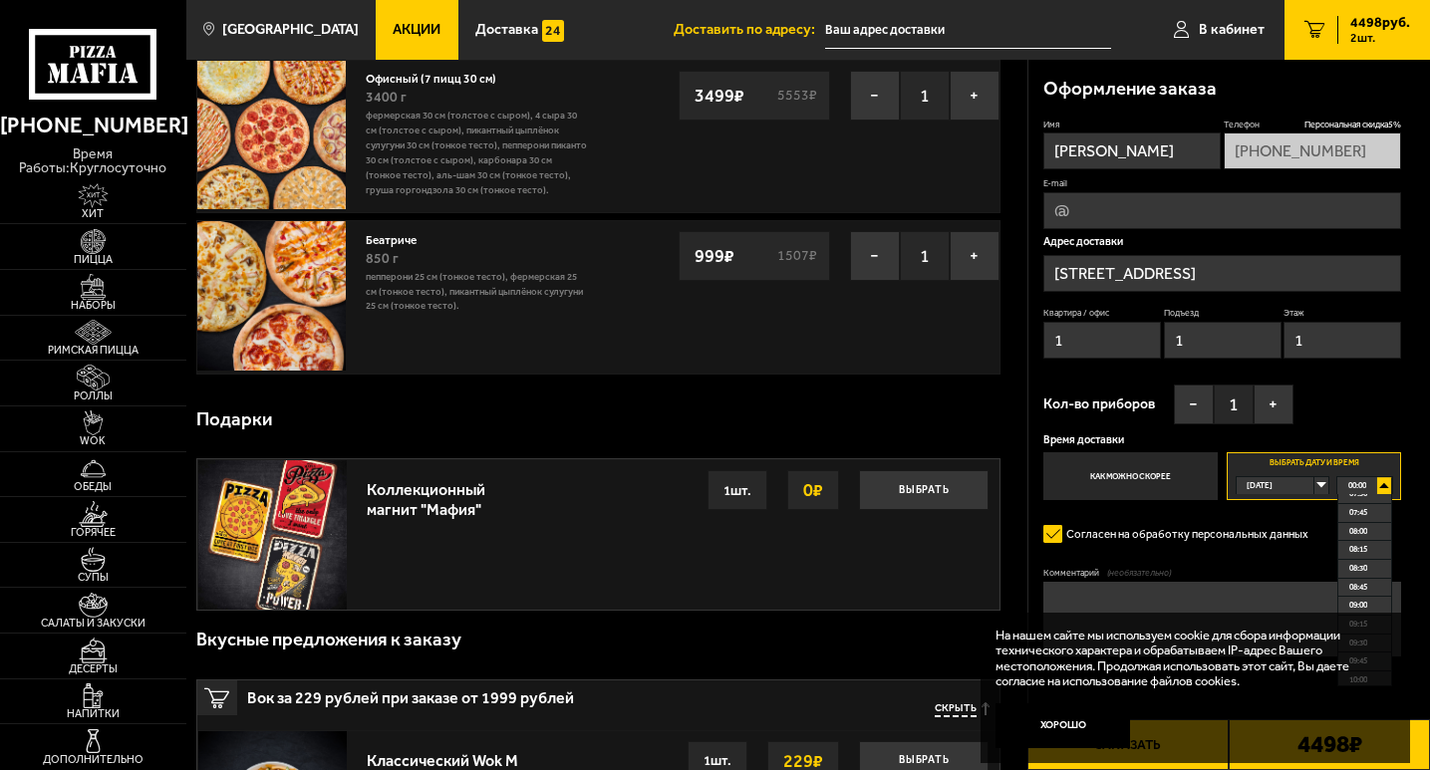
scroll to position [598, 0]
click at [1367, 579] on span "09:00" at bounding box center [1358, 574] width 18 height 17
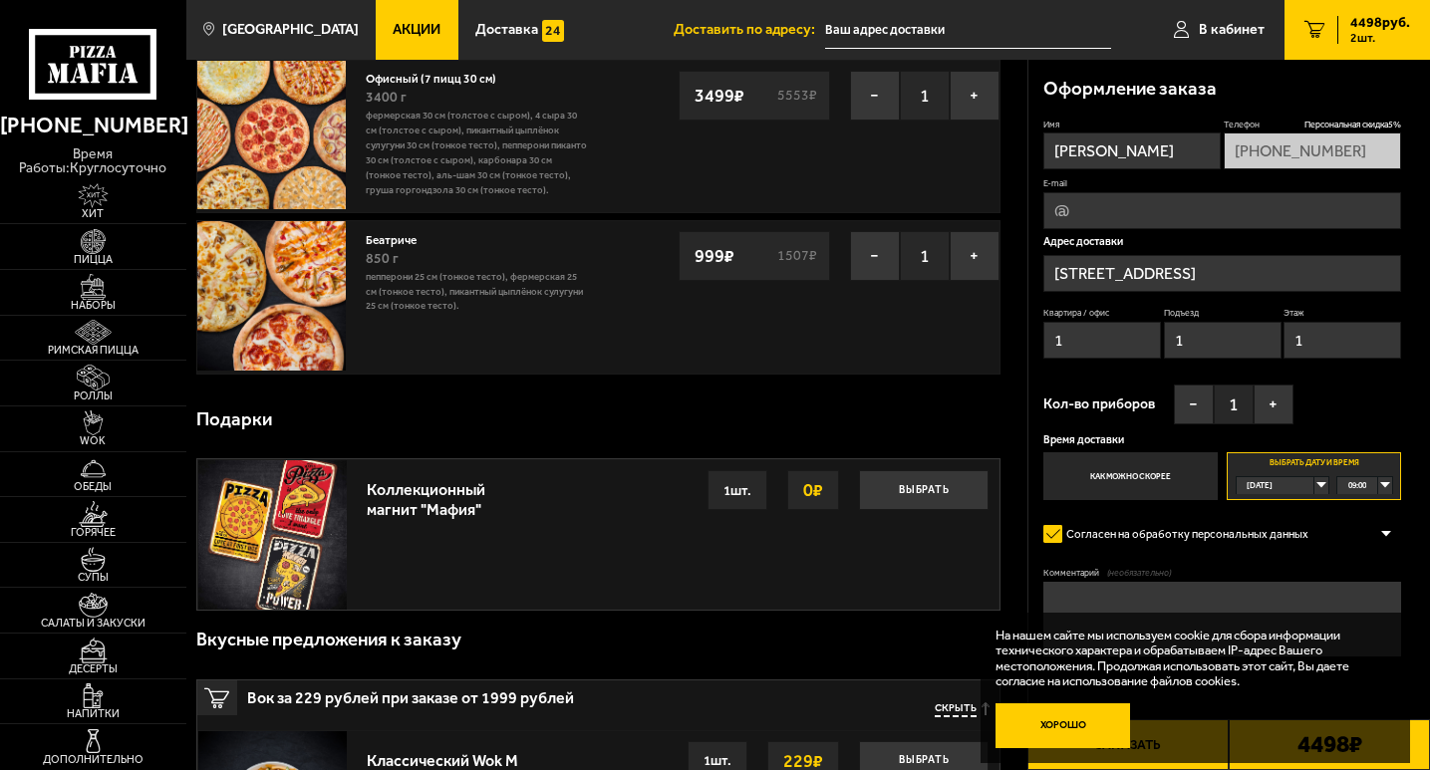
click at [1056, 733] on button "Хорошо" at bounding box center [1063, 726] width 135 height 45
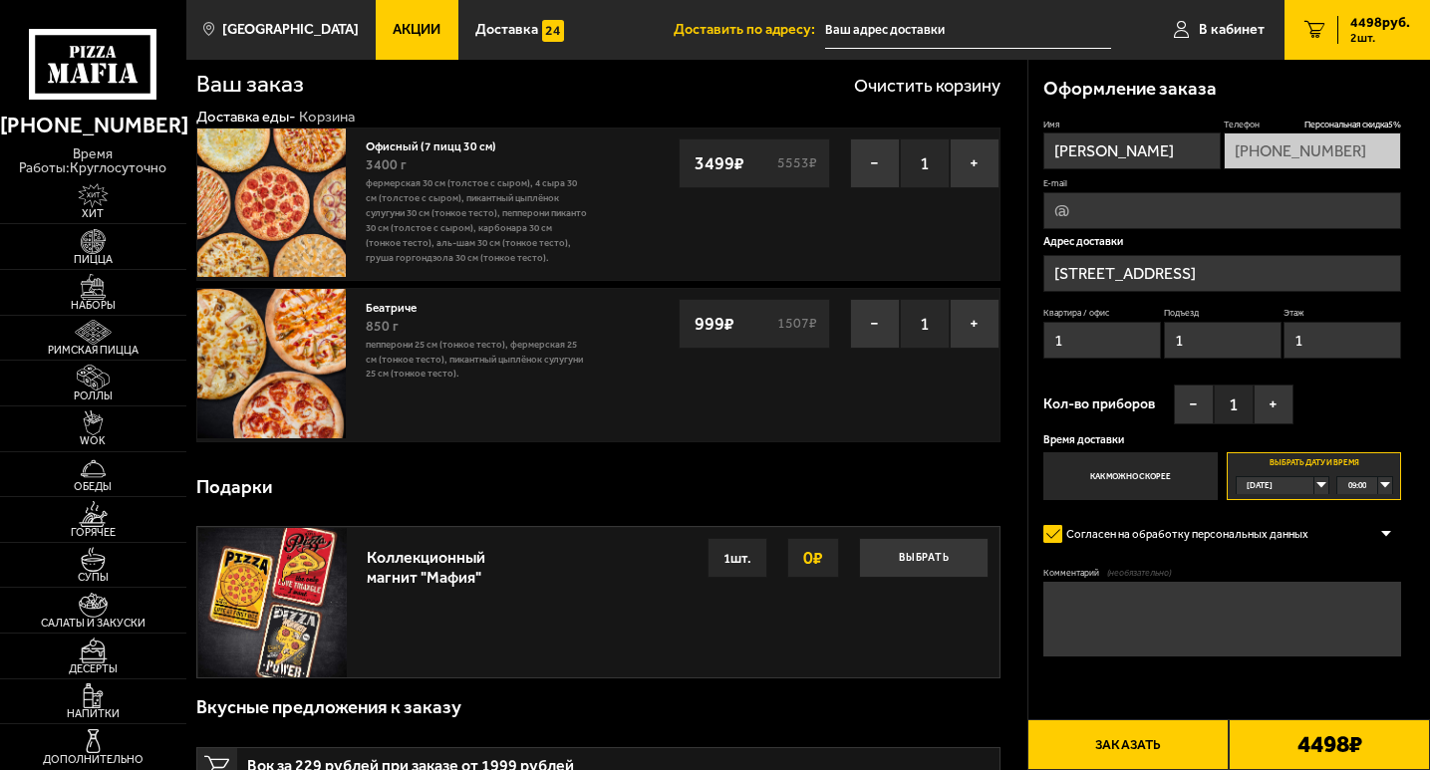
scroll to position [0, 0]
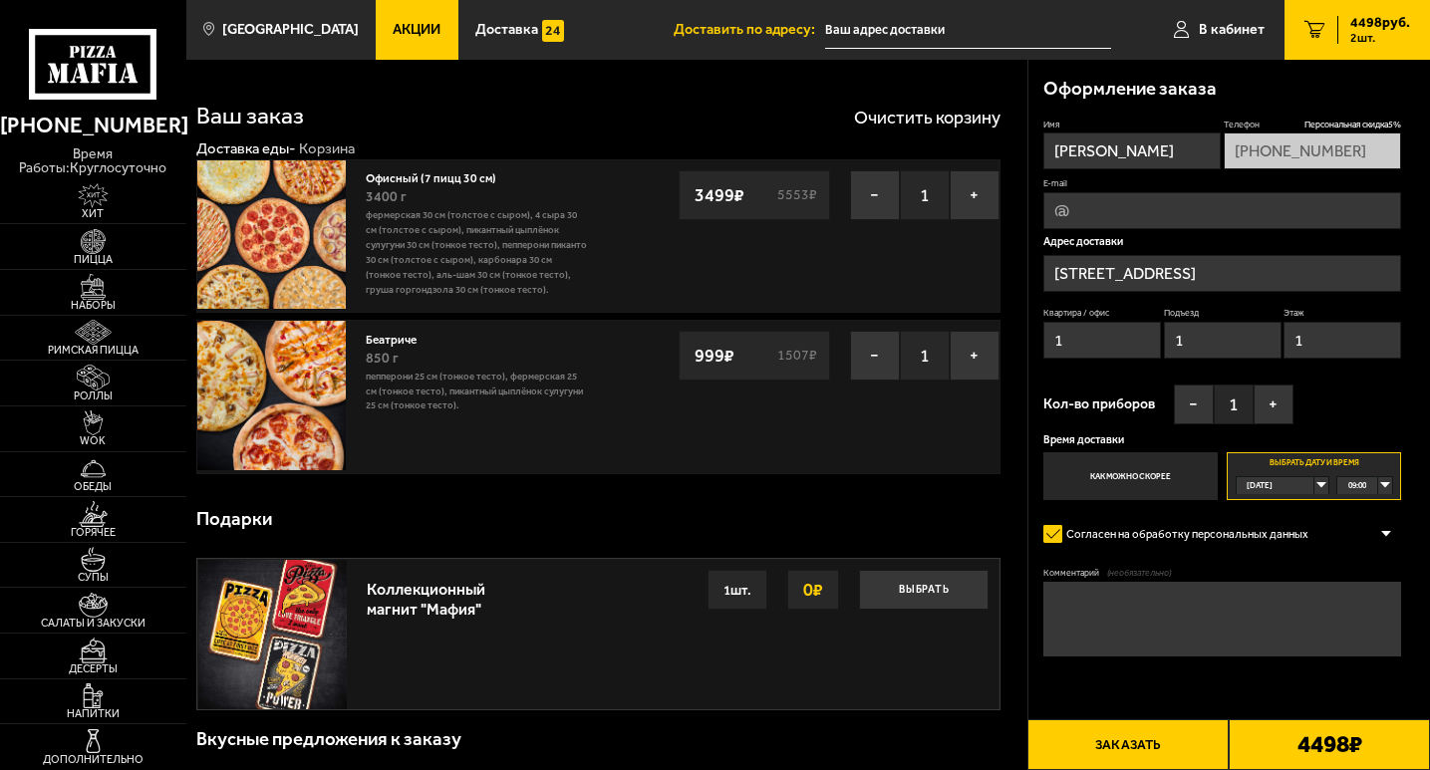
click at [1154, 740] on button "Заказать" at bounding box center [1127, 745] width 201 height 51
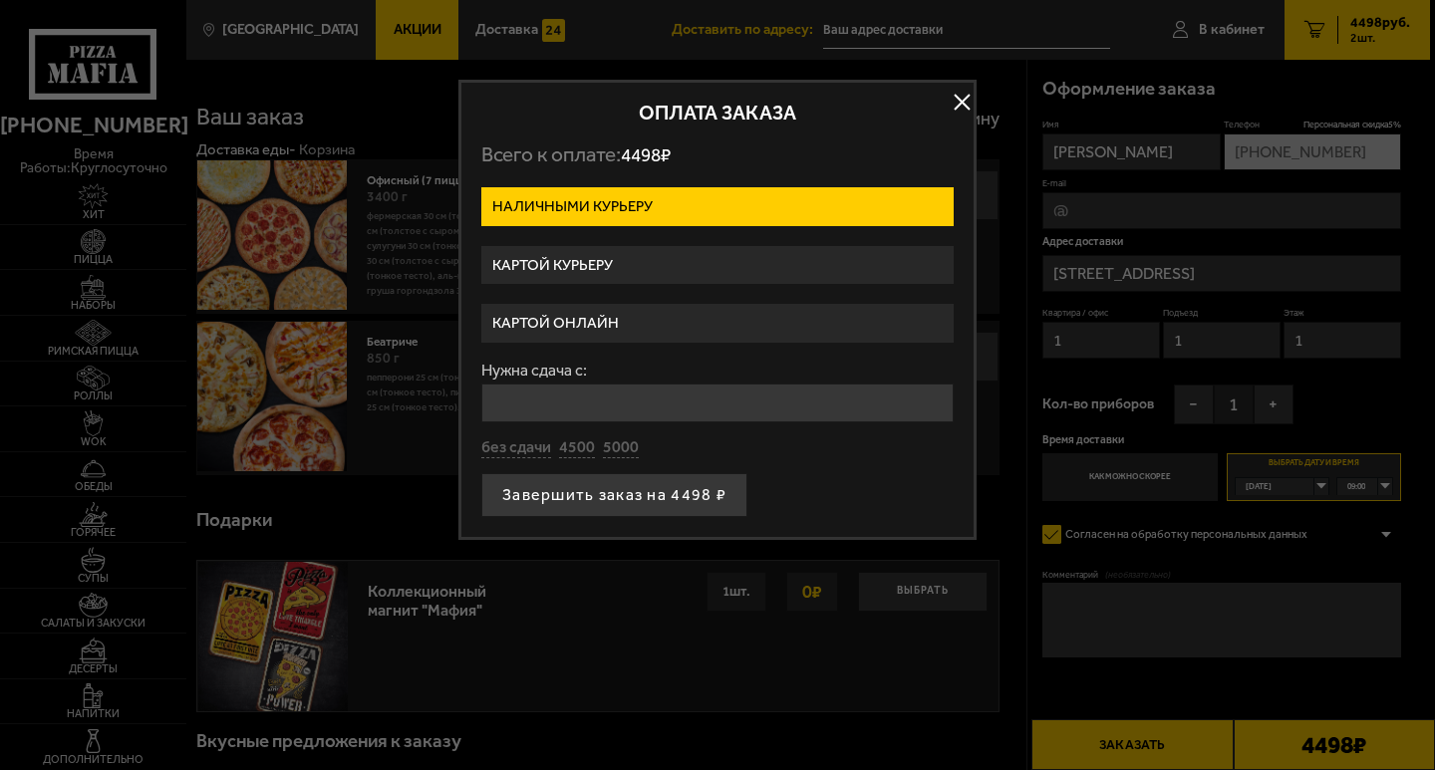
click at [607, 263] on label "Картой курьеру" at bounding box center [717, 265] width 472 height 39
click at [0, 0] on input "Картой курьеру" at bounding box center [0, 0] width 0 height 0
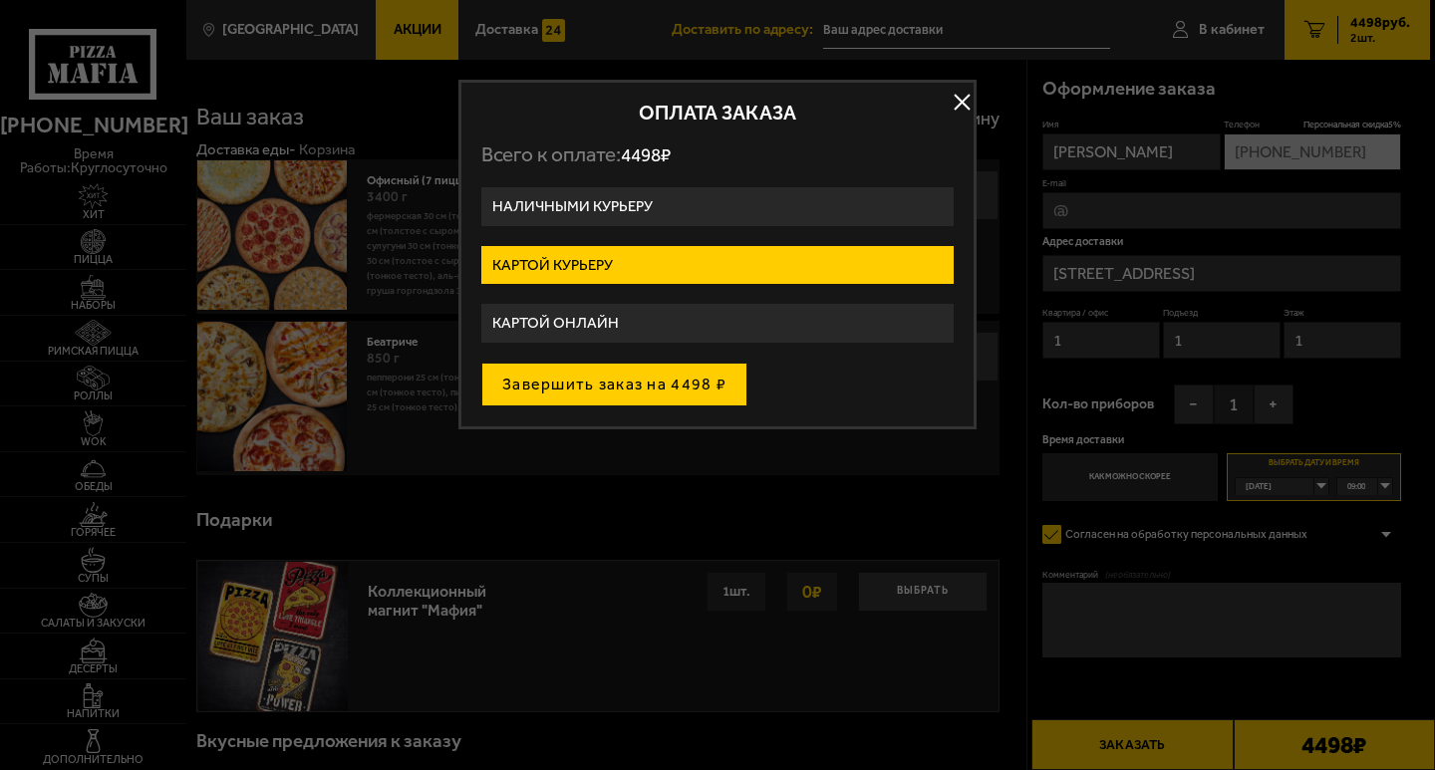
click at [622, 383] on button "Завершить заказ на 4498 ₽" at bounding box center [614, 385] width 266 height 44
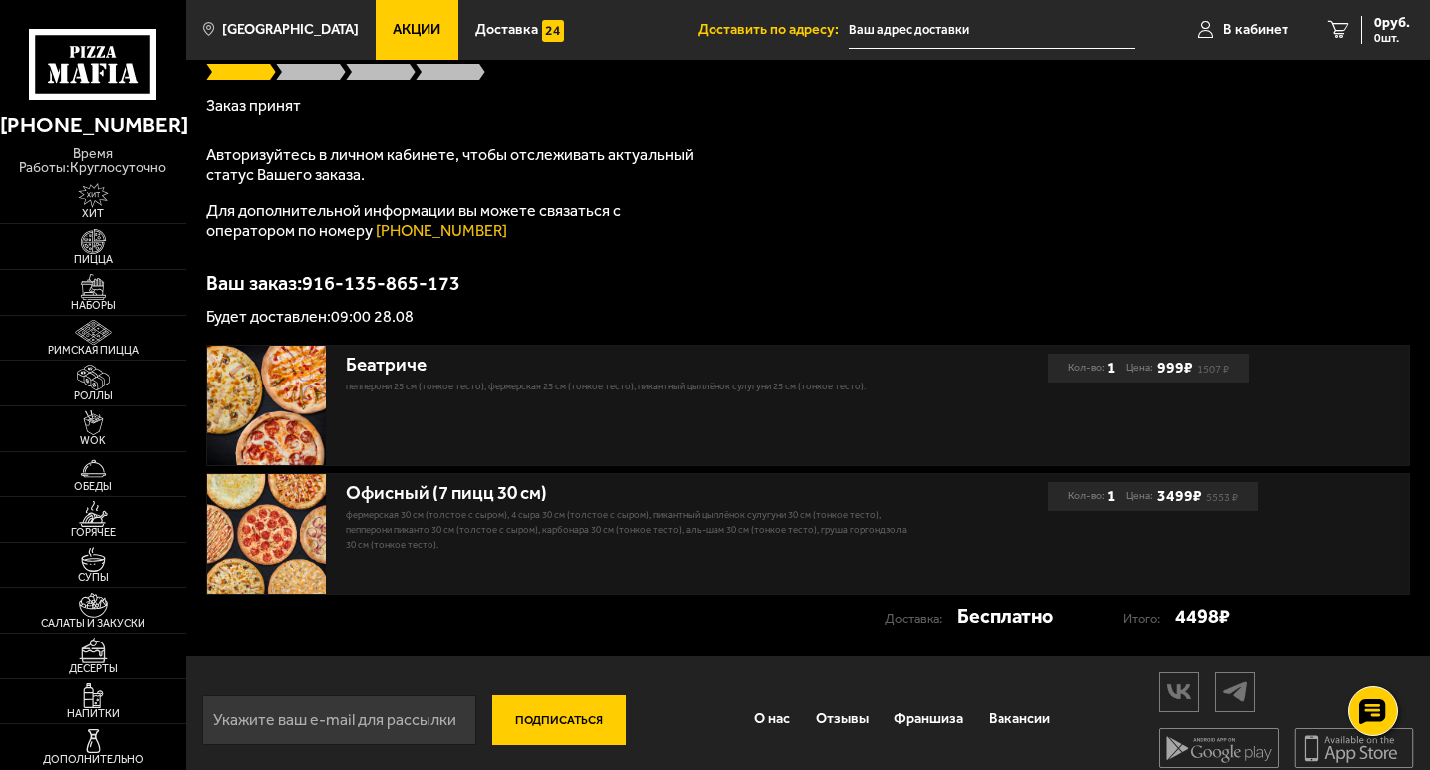
scroll to position [178, 0]
